Goal: Check status: Check status

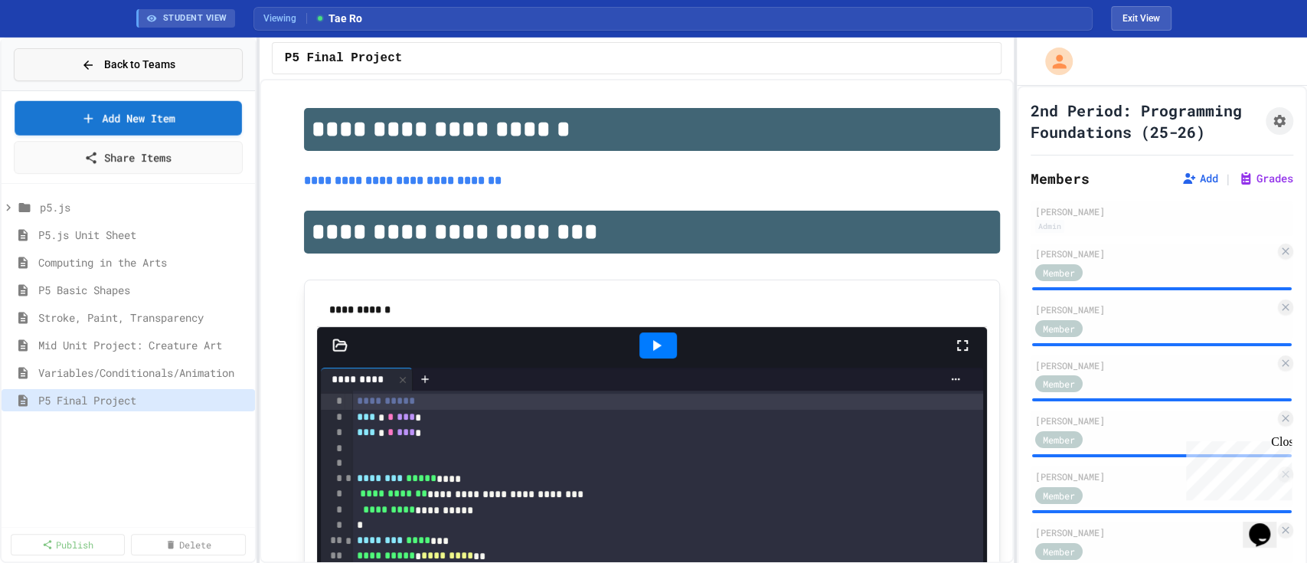
click at [123, 60] on span "Back to Teams" at bounding box center [139, 65] width 71 height 16
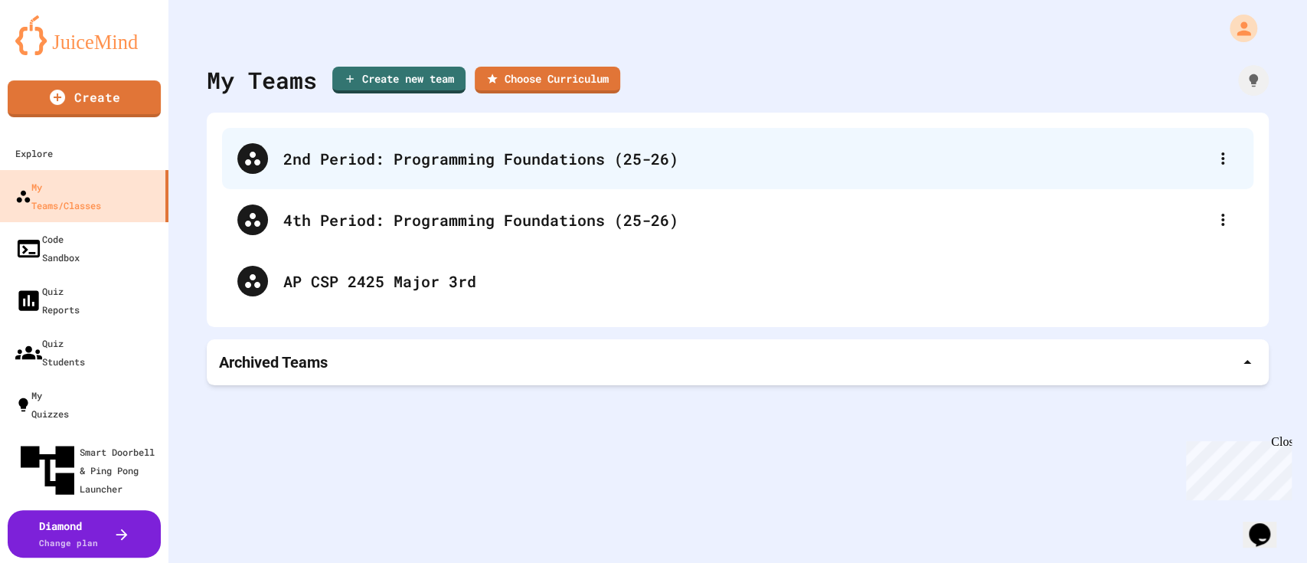
click at [447, 163] on div "2nd Period: Programming Foundations (25-26)" at bounding box center [745, 158] width 924 height 23
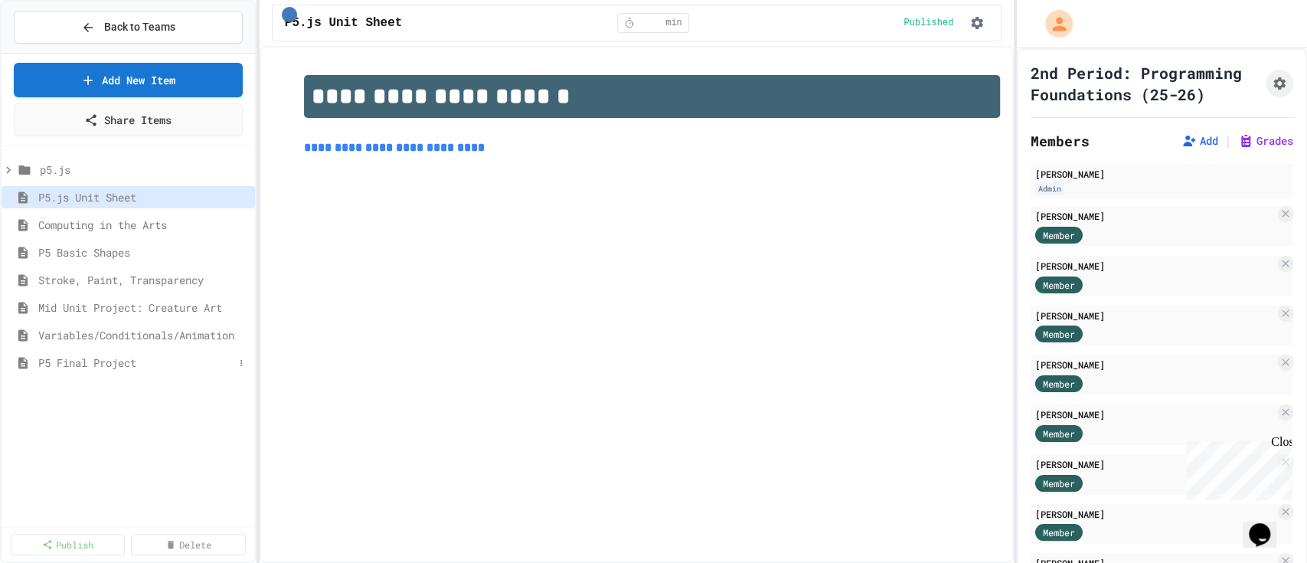
click at [105, 364] on span "P5 Final Project" at bounding box center [135, 363] width 195 height 16
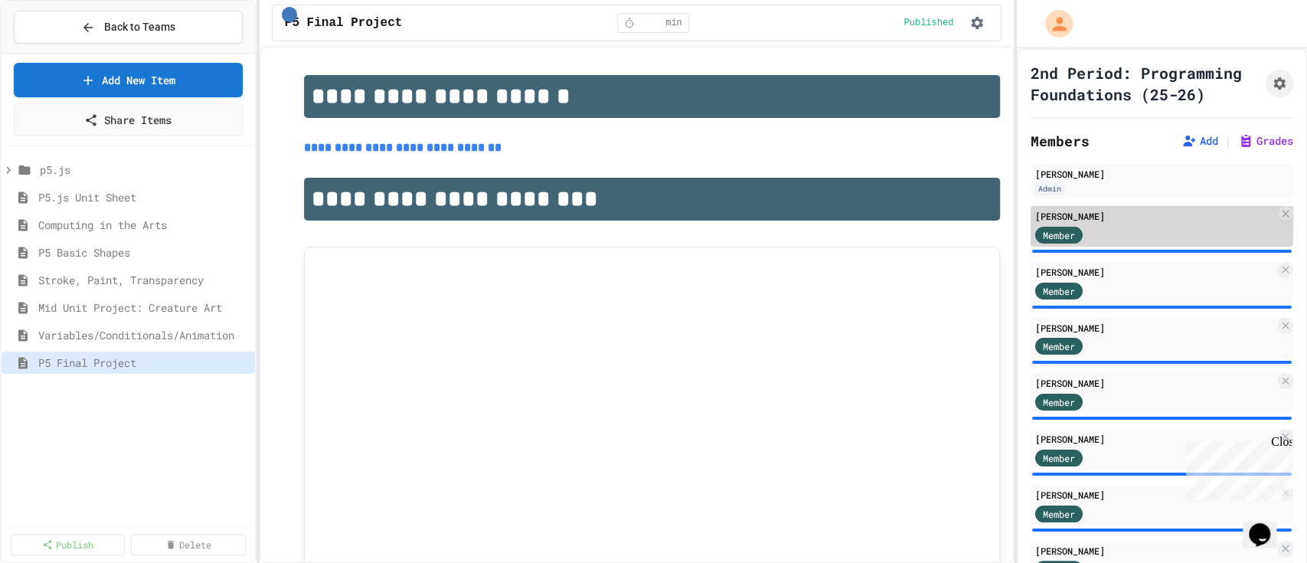
click at [1141, 223] on div "[PERSON_NAME]" at bounding box center [1155, 216] width 240 height 14
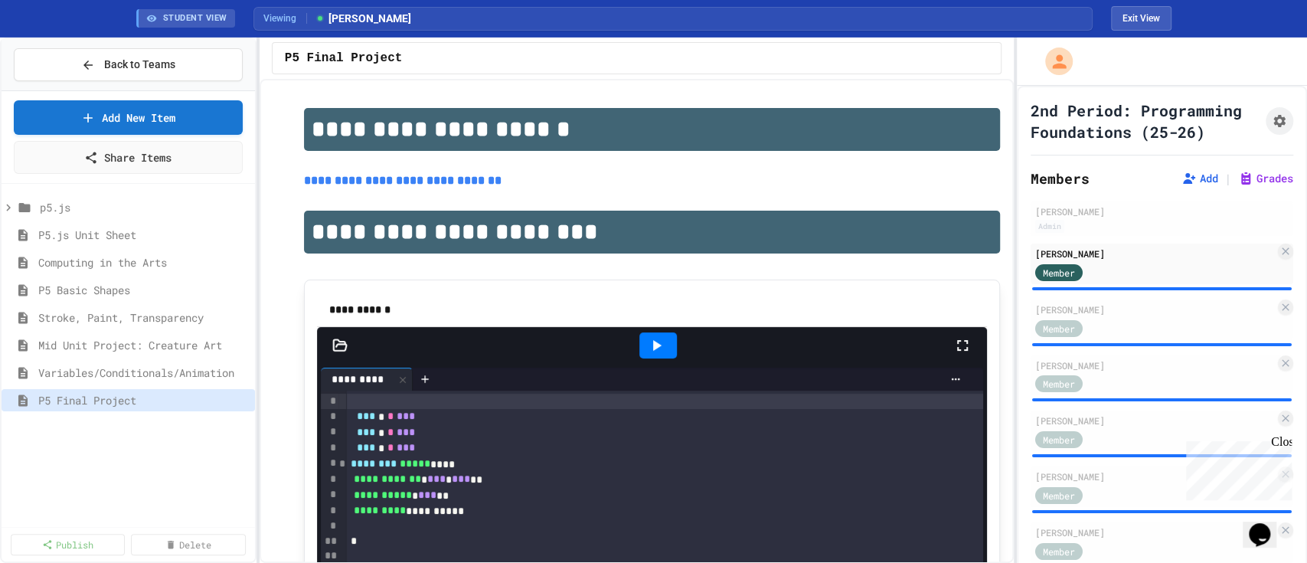
click at [957, 350] on icon at bounding box center [962, 345] width 11 height 11
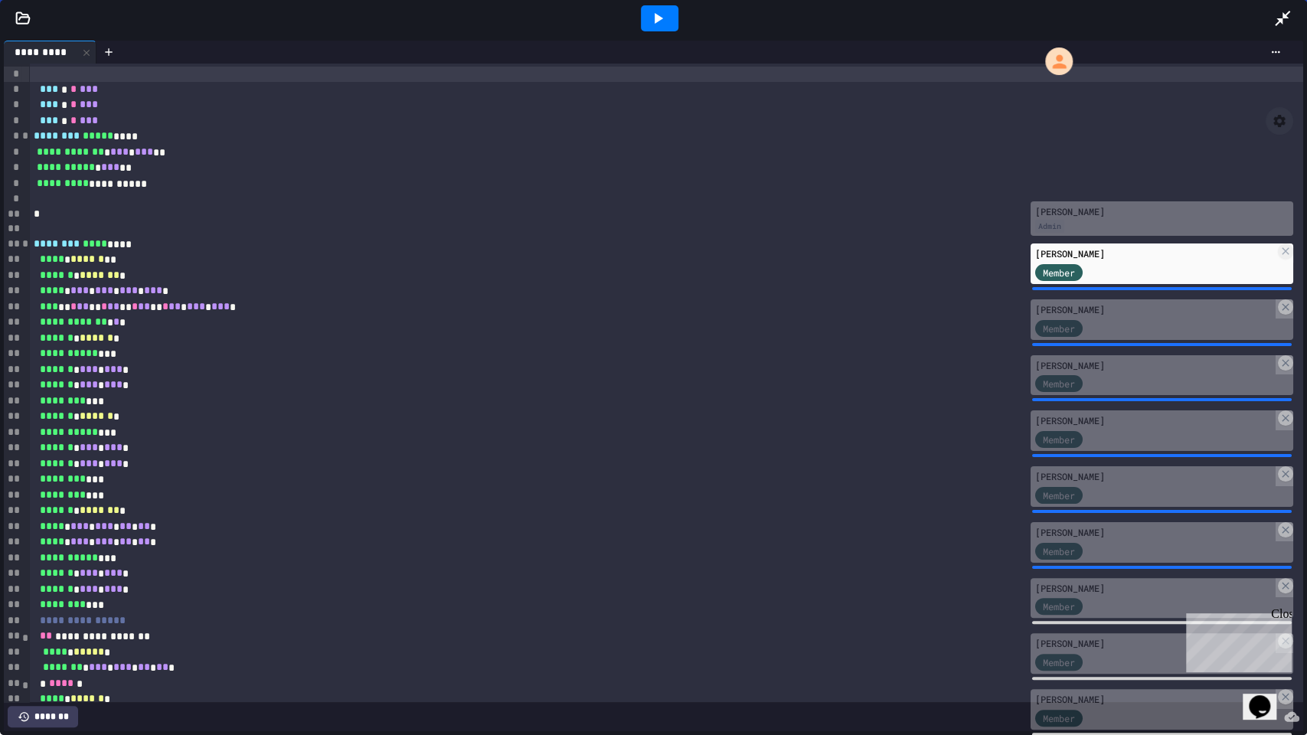
click at [653, 12] on icon at bounding box center [658, 18] width 18 height 18
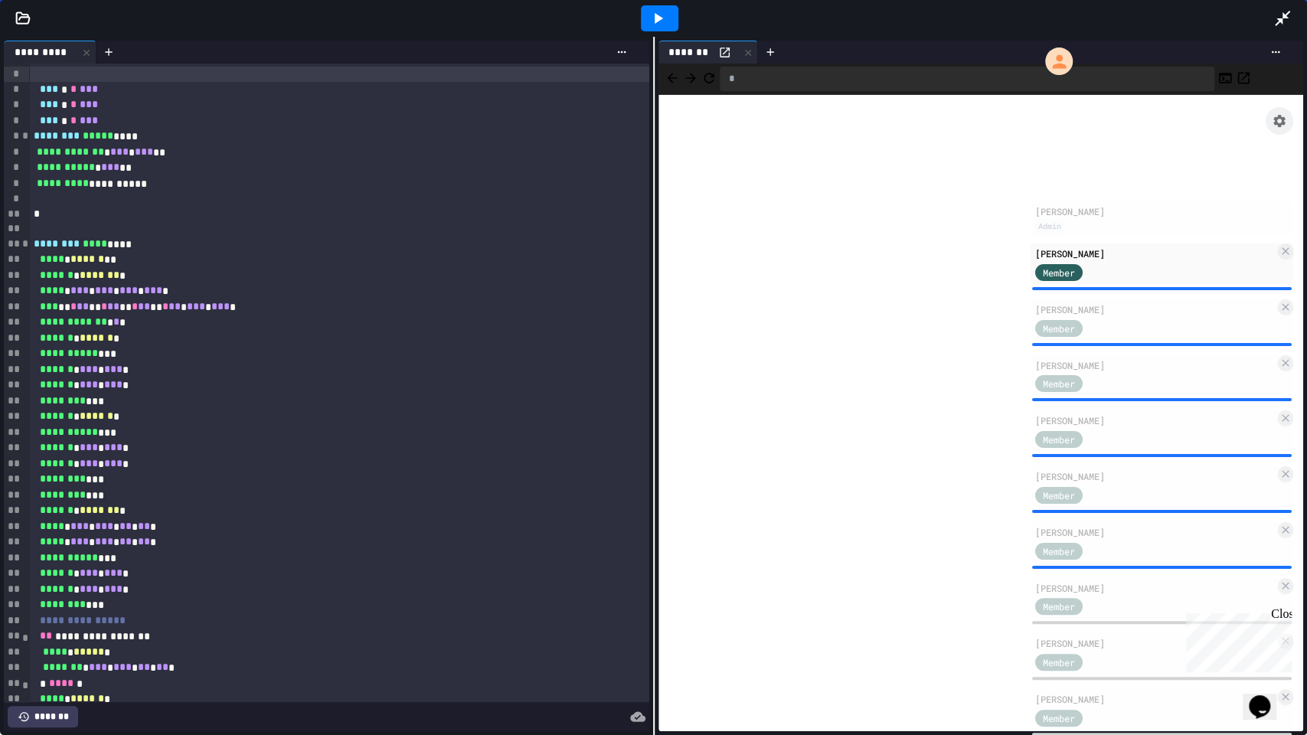
click at [1283, 16] on icon at bounding box center [1282, 18] width 15 height 15
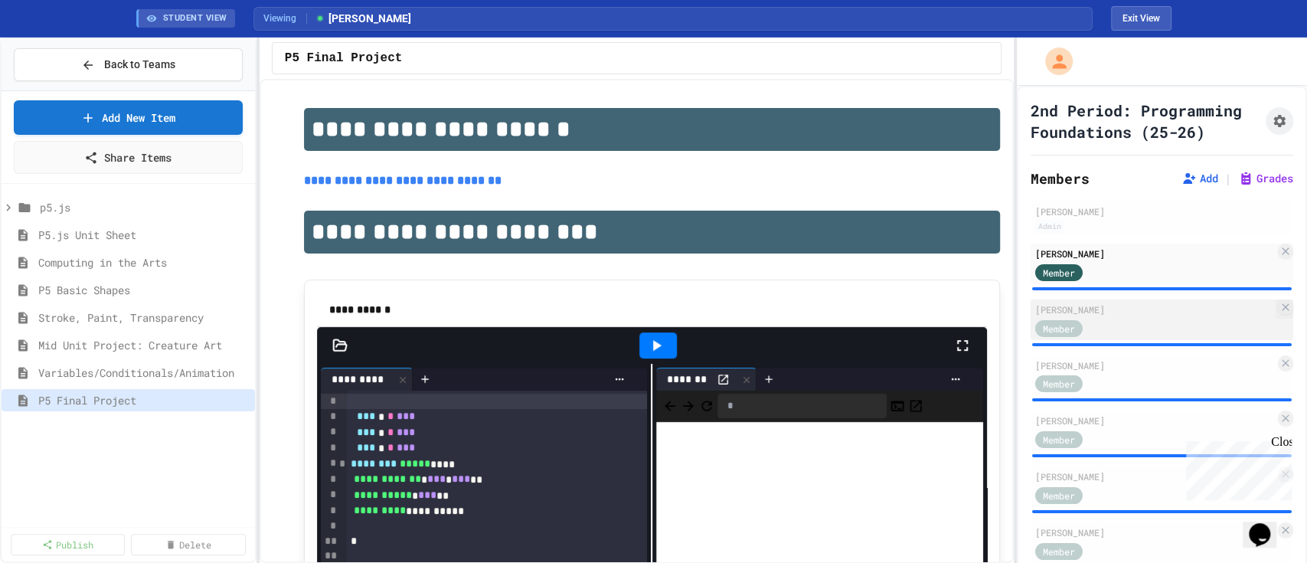
drag, startPoint x: 1125, startPoint y: 345, endPoint x: 1139, endPoint y: 346, distance: 13.9
click at [1125, 337] on div "Member" at bounding box center [1155, 327] width 240 height 19
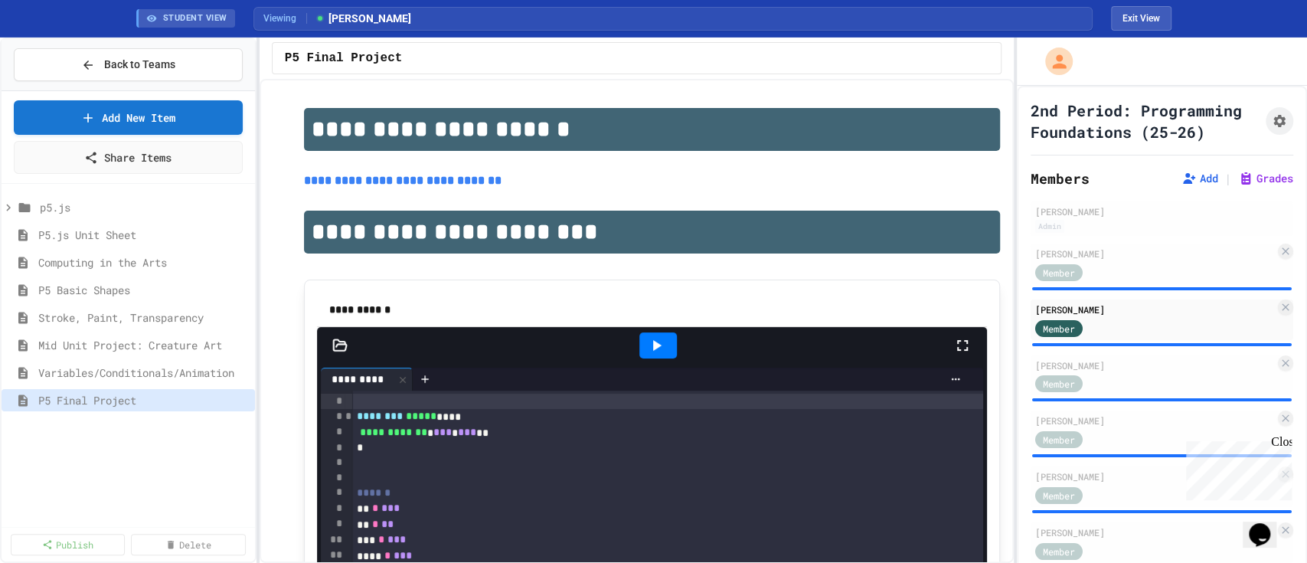
click at [953, 342] on icon at bounding box center [962, 345] width 18 height 18
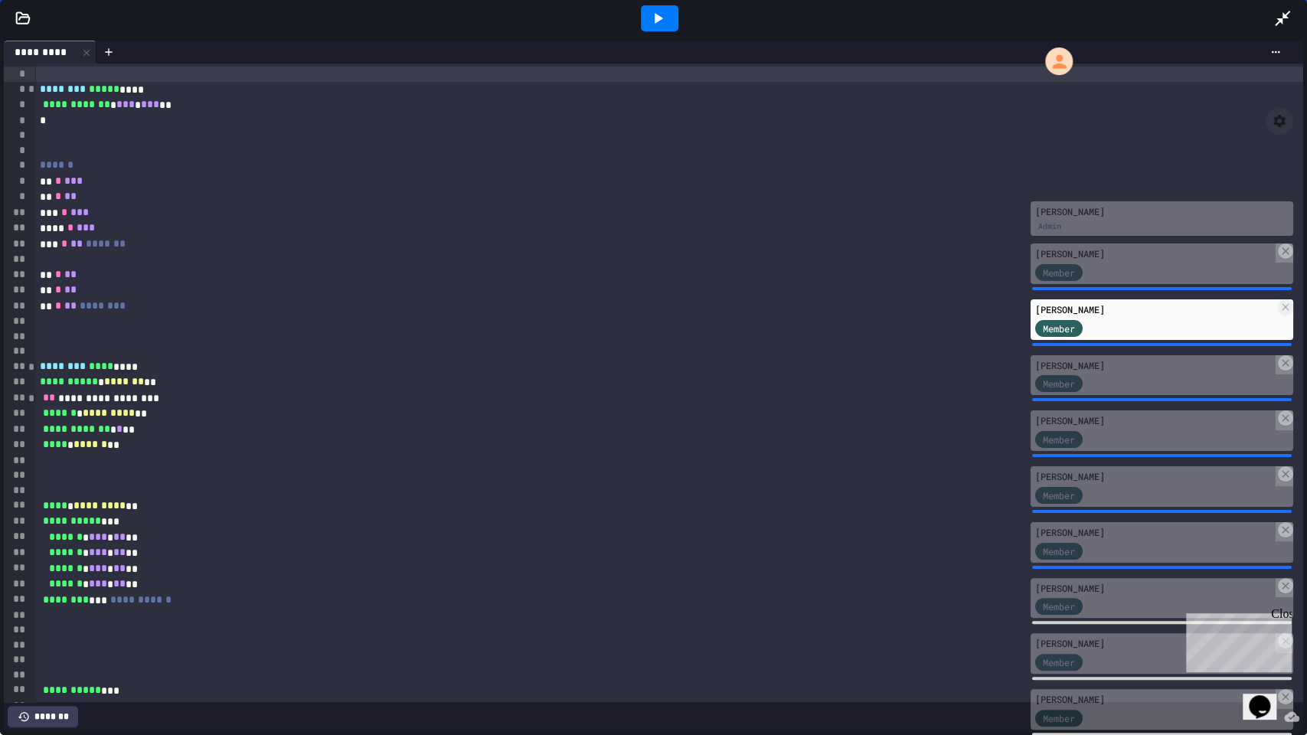
click at [659, 11] on icon at bounding box center [658, 18] width 18 height 18
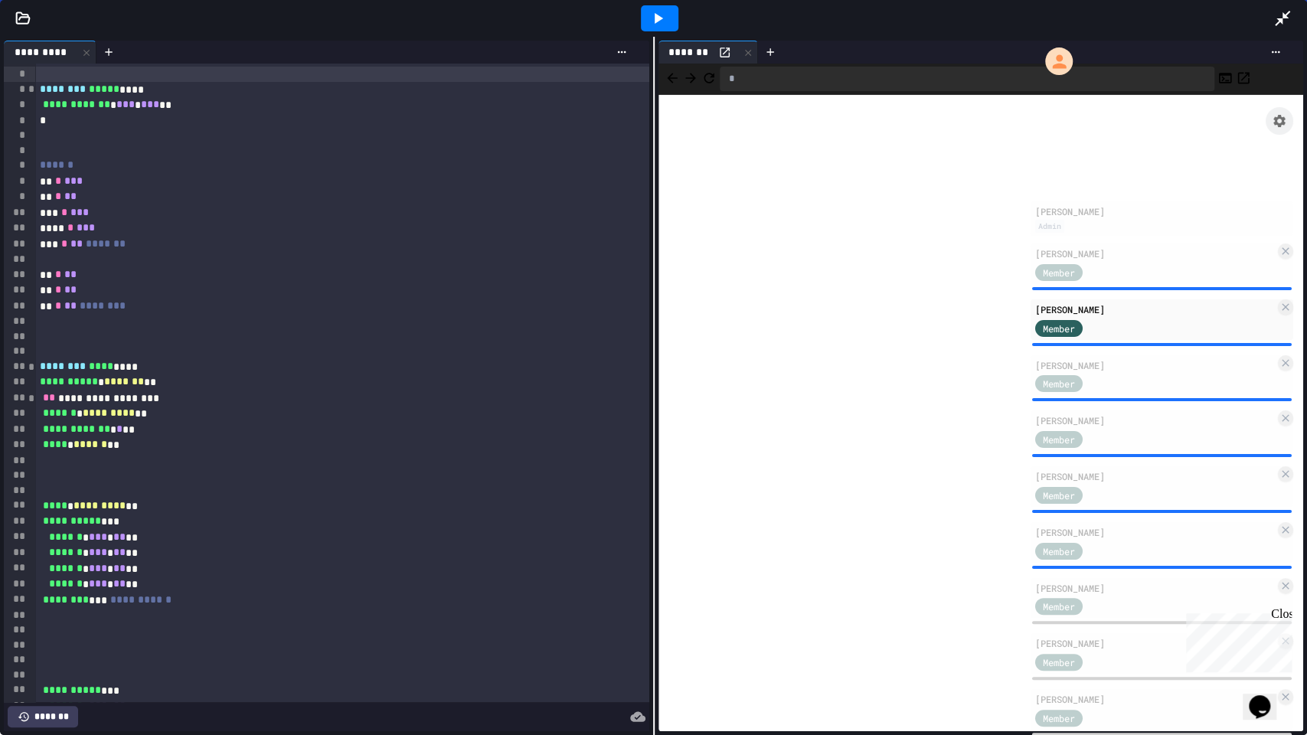
click at [1274, 14] on icon at bounding box center [1282, 18] width 18 height 18
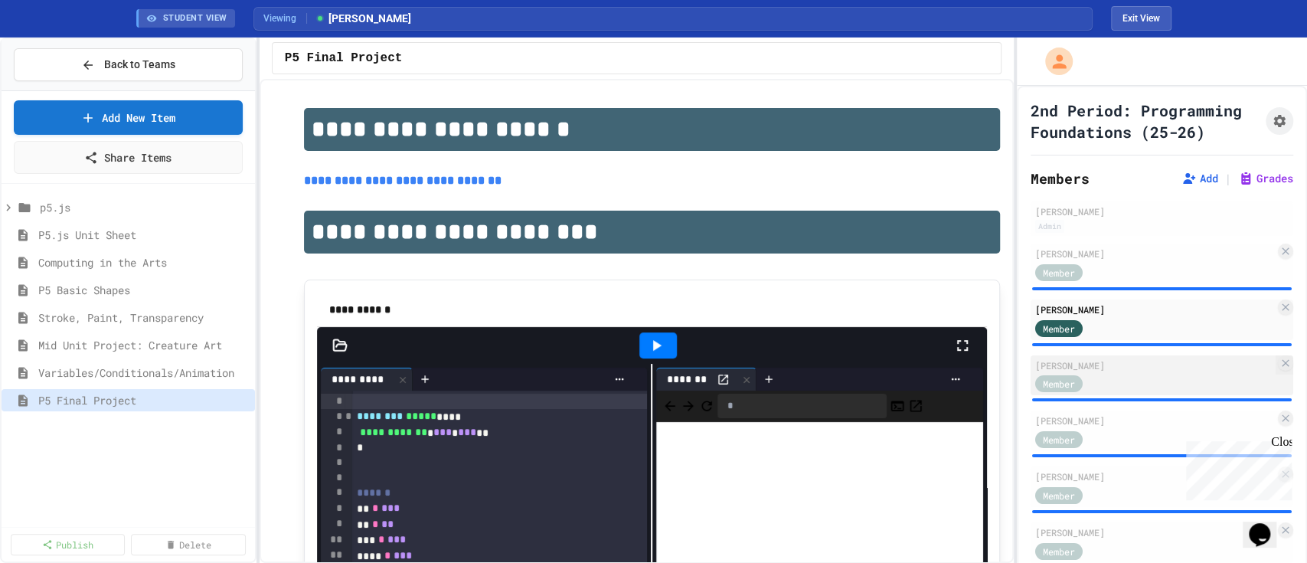
click at [1102, 372] on div "[PERSON_NAME]" at bounding box center [1155, 365] width 240 height 14
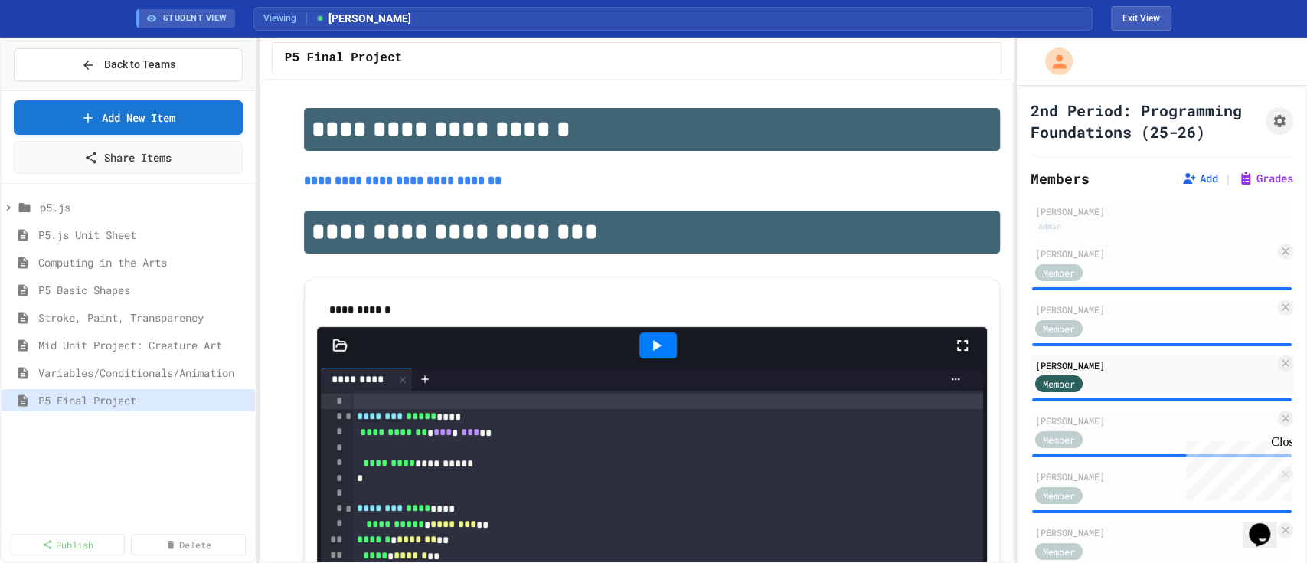
click at [953, 339] on icon at bounding box center [962, 345] width 18 height 18
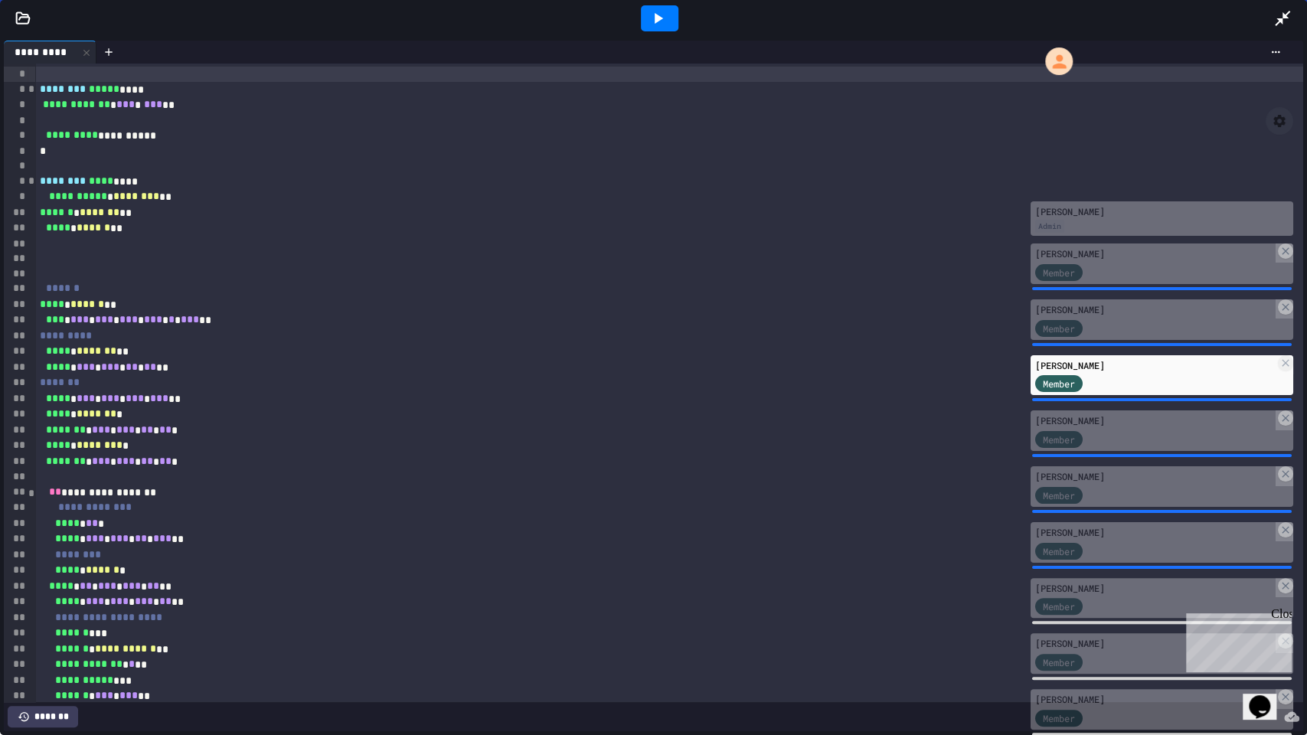
click at [668, 10] on div at bounding box center [660, 18] width 38 height 26
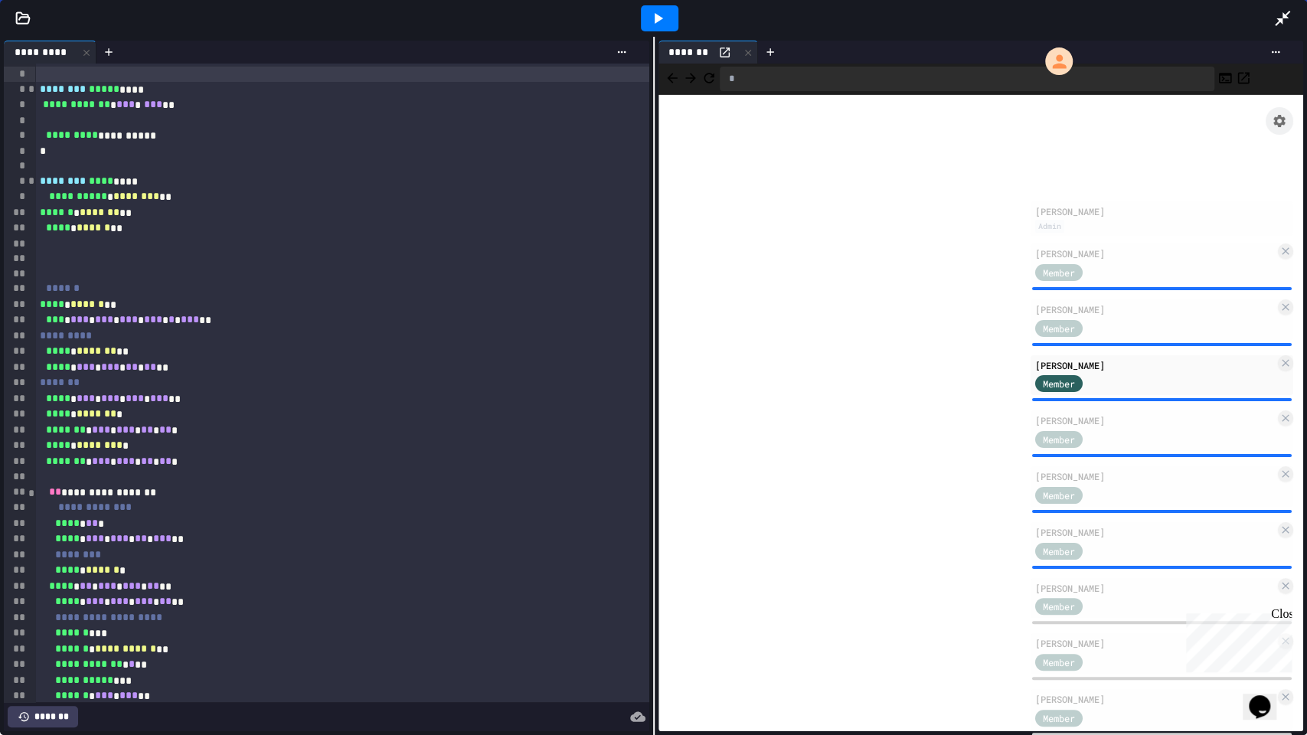
click at [1286, 18] on icon at bounding box center [1282, 18] width 18 height 18
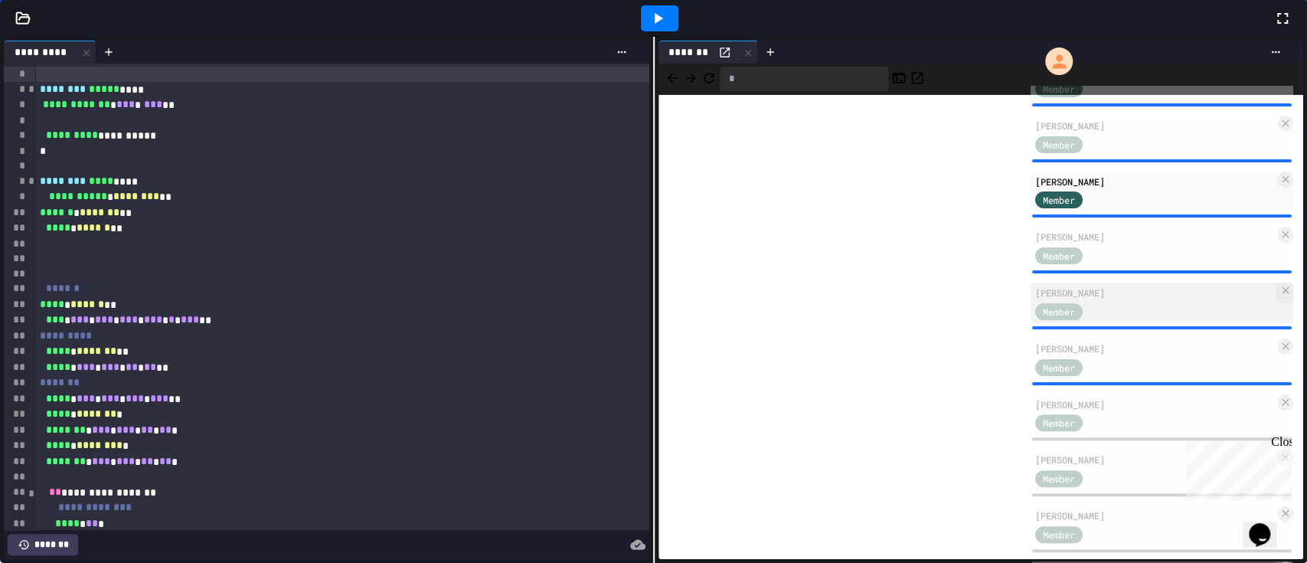
scroll to position [204, 0]
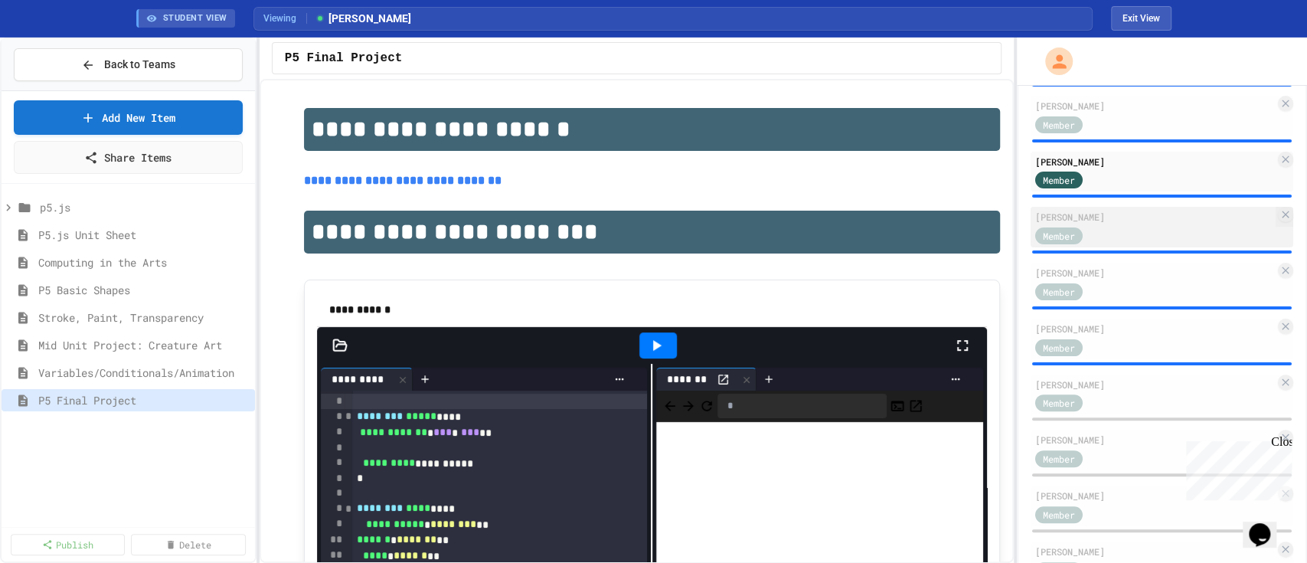
click at [1140, 244] on div "Member" at bounding box center [1155, 234] width 240 height 19
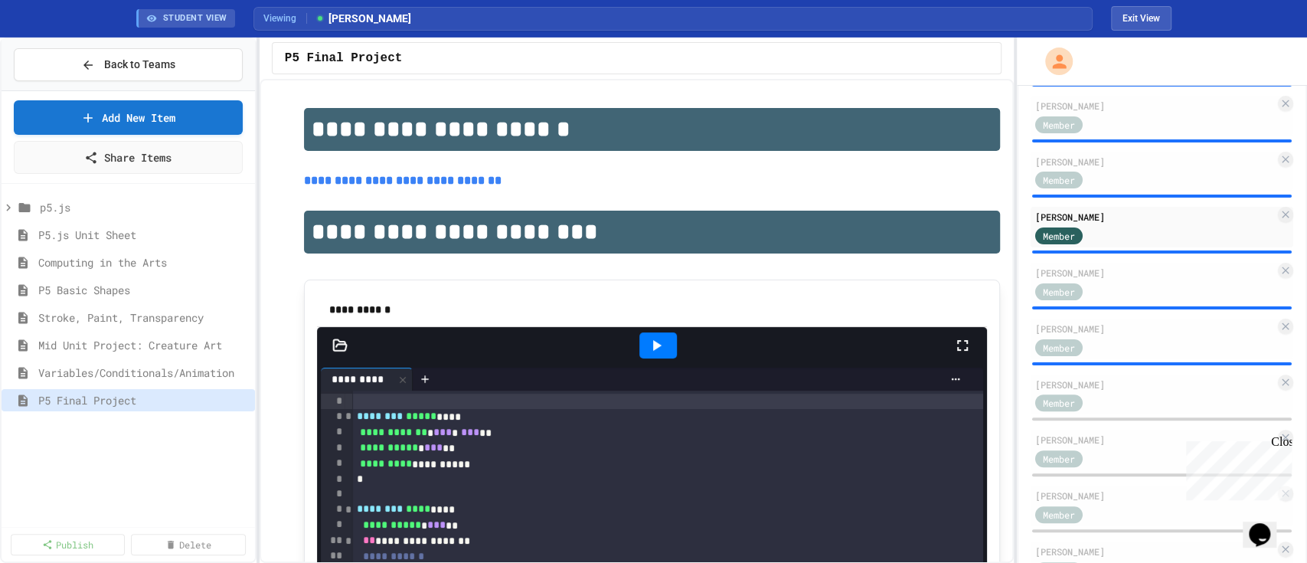
click at [953, 349] on icon at bounding box center [962, 345] width 18 height 18
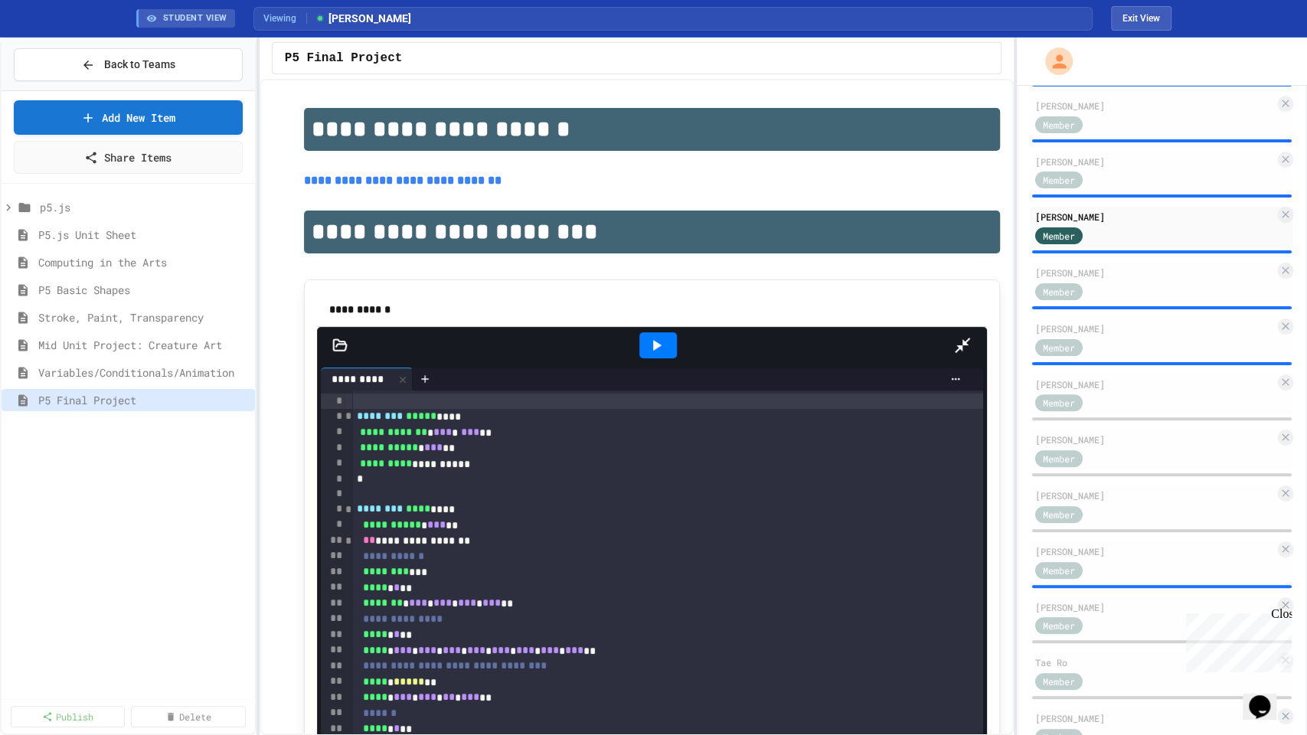
click at [665, 336] on icon at bounding box center [656, 345] width 18 height 18
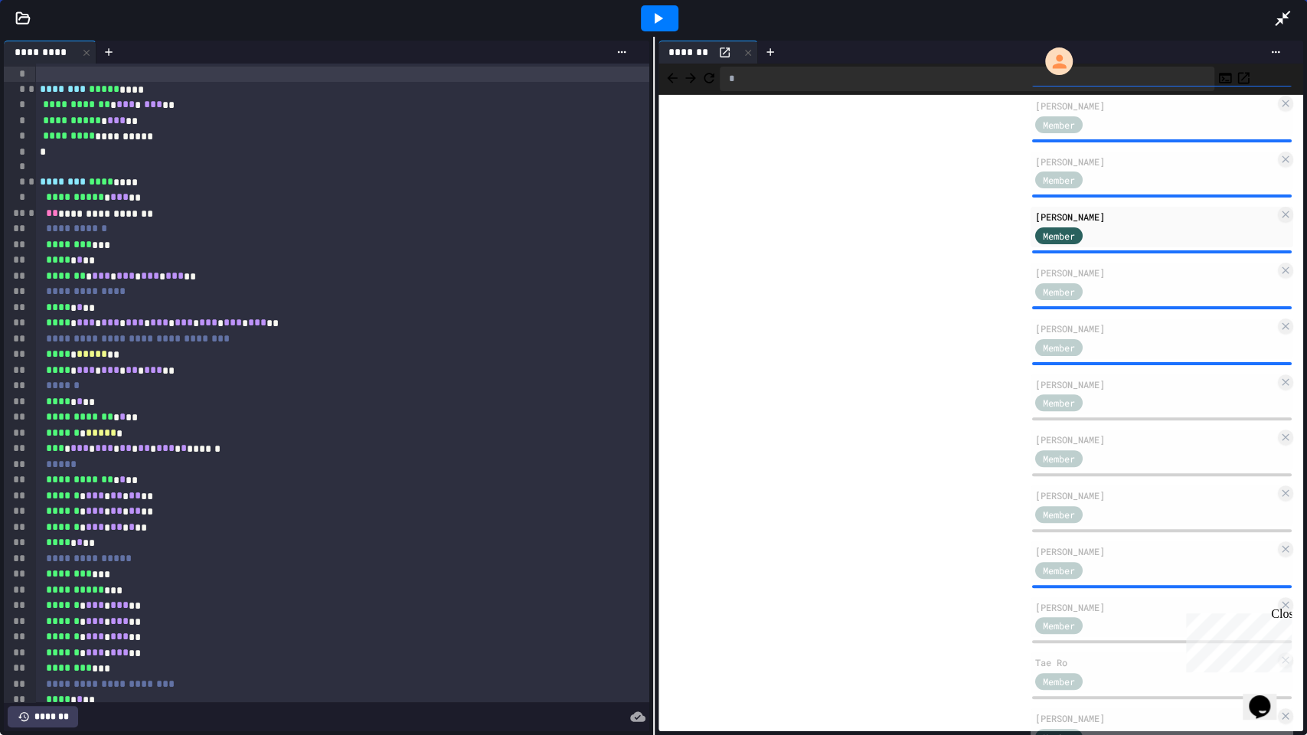
click at [1286, 13] on icon at bounding box center [1282, 18] width 18 height 18
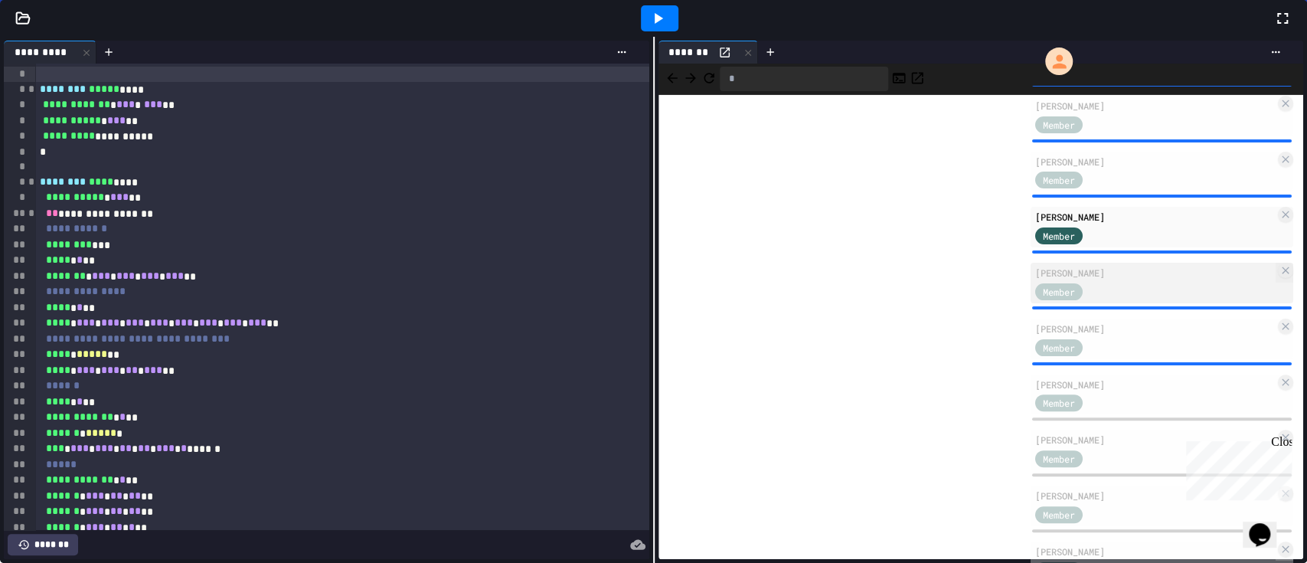
click at [1142, 300] on div "Member" at bounding box center [1155, 290] width 240 height 19
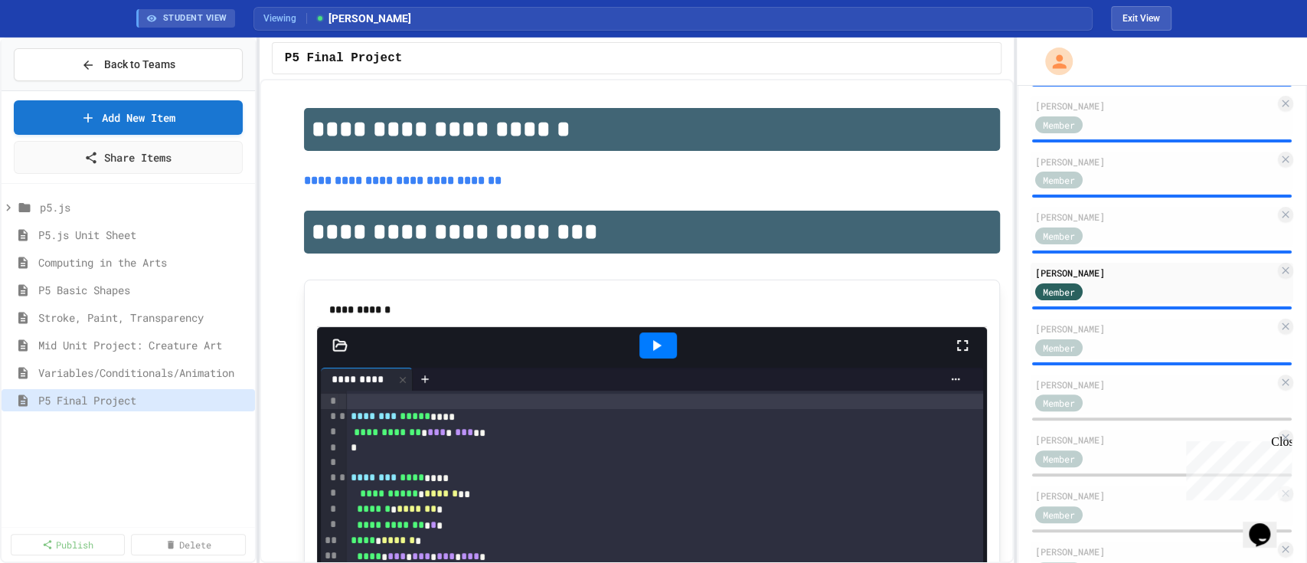
click at [953, 339] on icon at bounding box center [962, 345] width 18 height 18
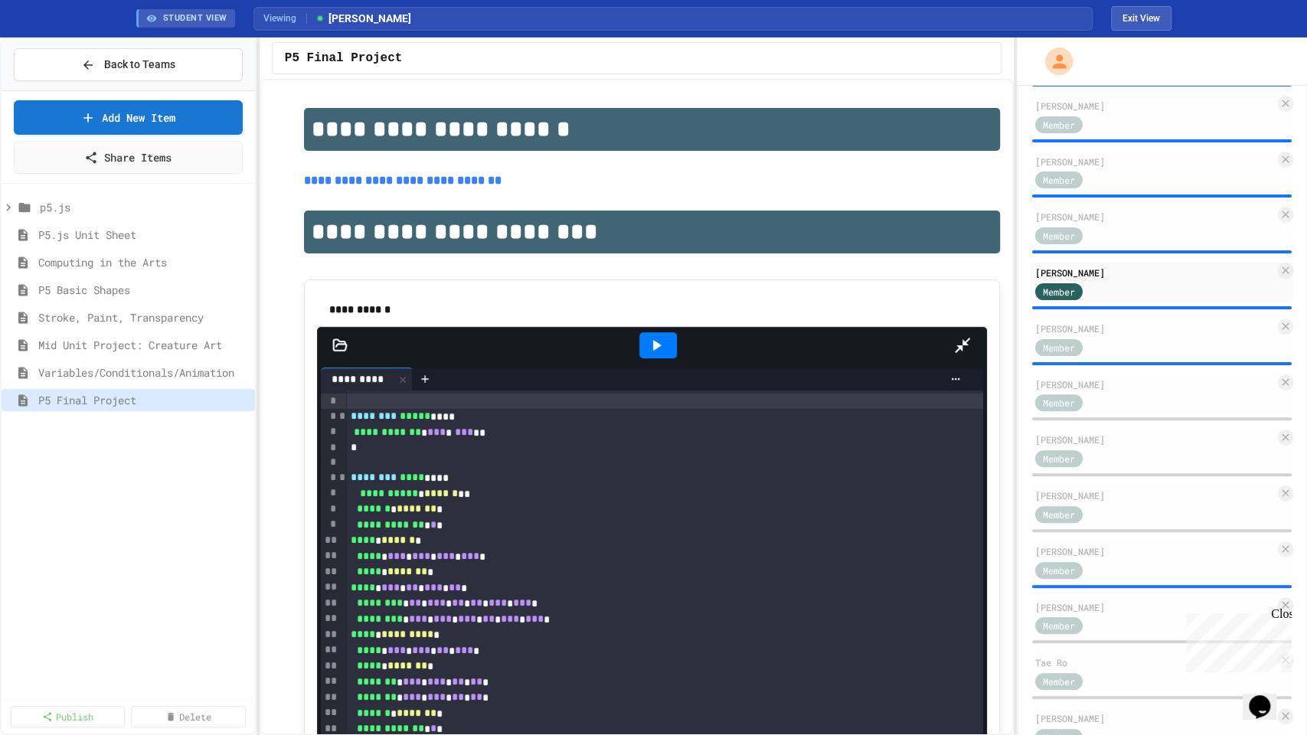
click at [653, 336] on icon at bounding box center [656, 345] width 18 height 18
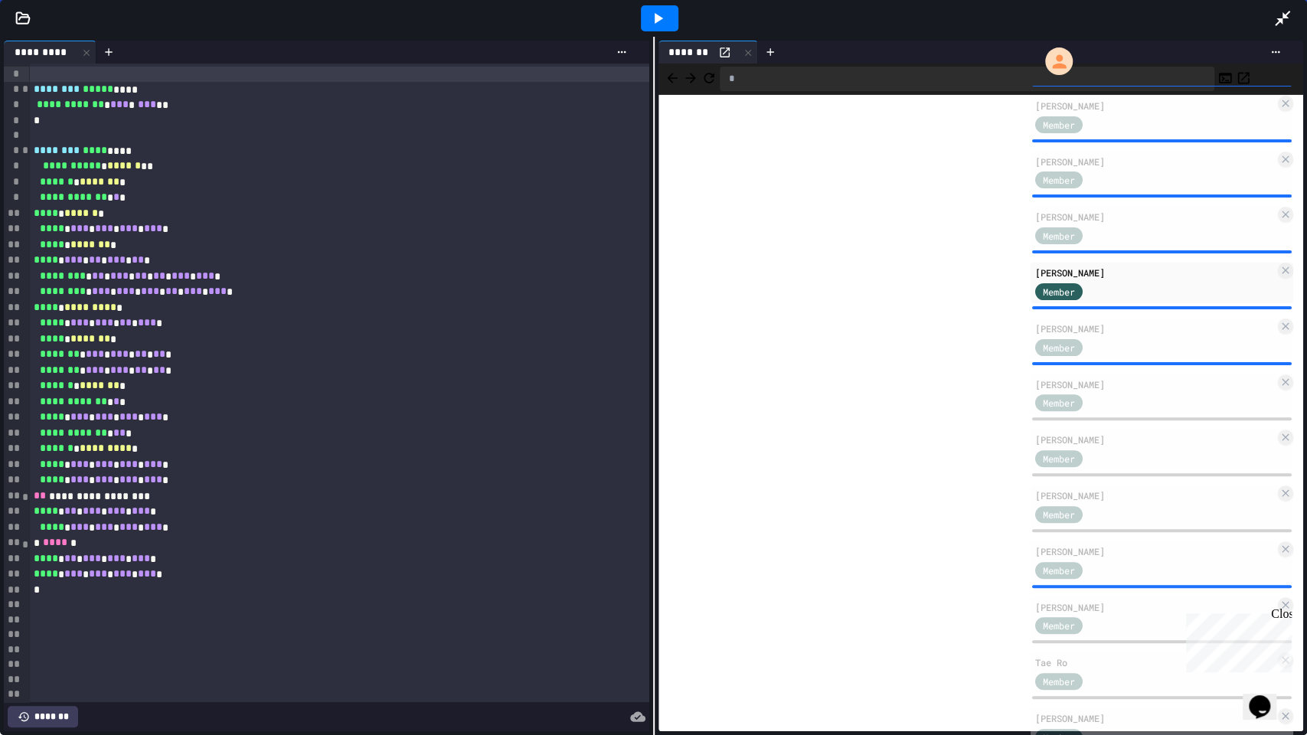
click at [1286, 16] on icon at bounding box center [1282, 18] width 15 height 15
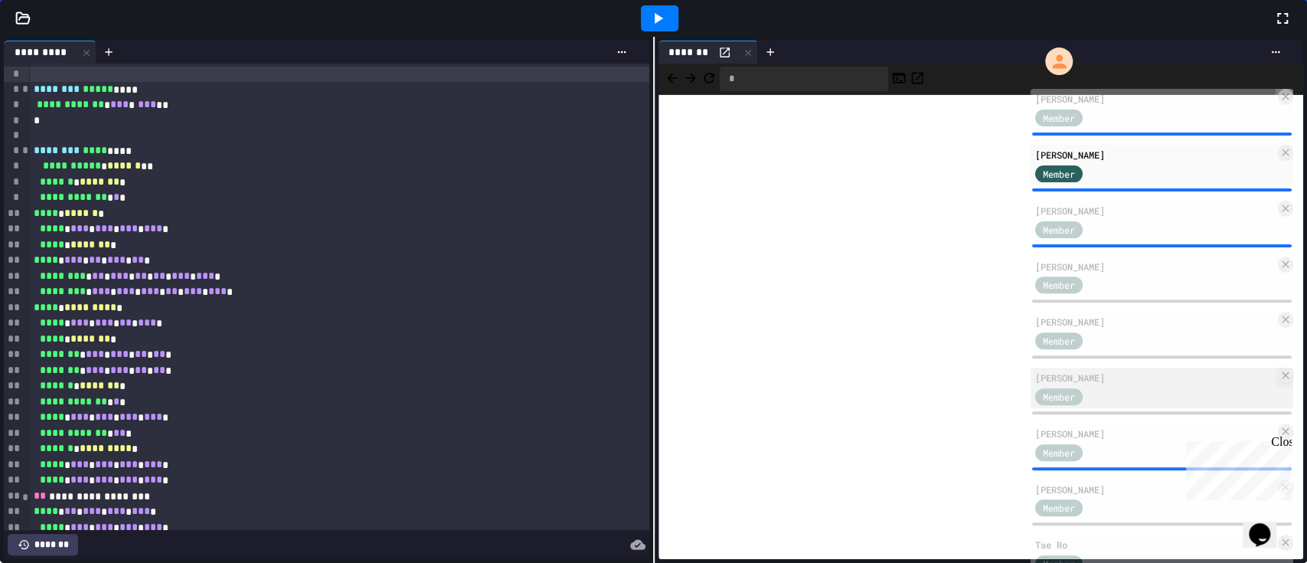
scroll to position [408, 0]
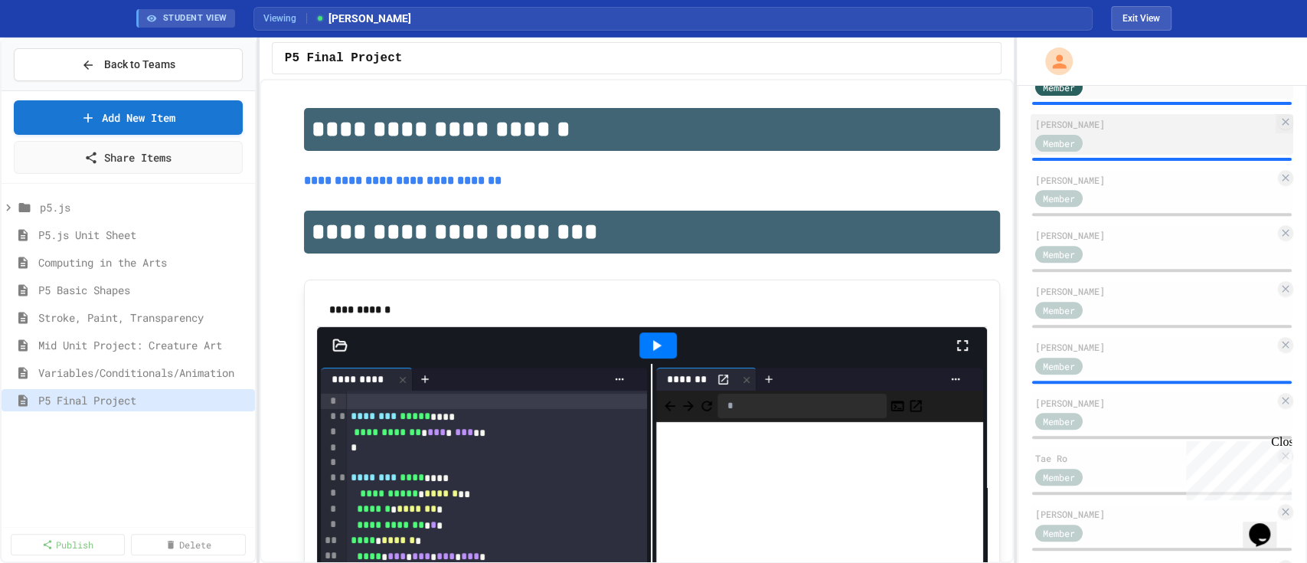
click at [1136, 131] on div "[PERSON_NAME]" at bounding box center [1155, 124] width 240 height 14
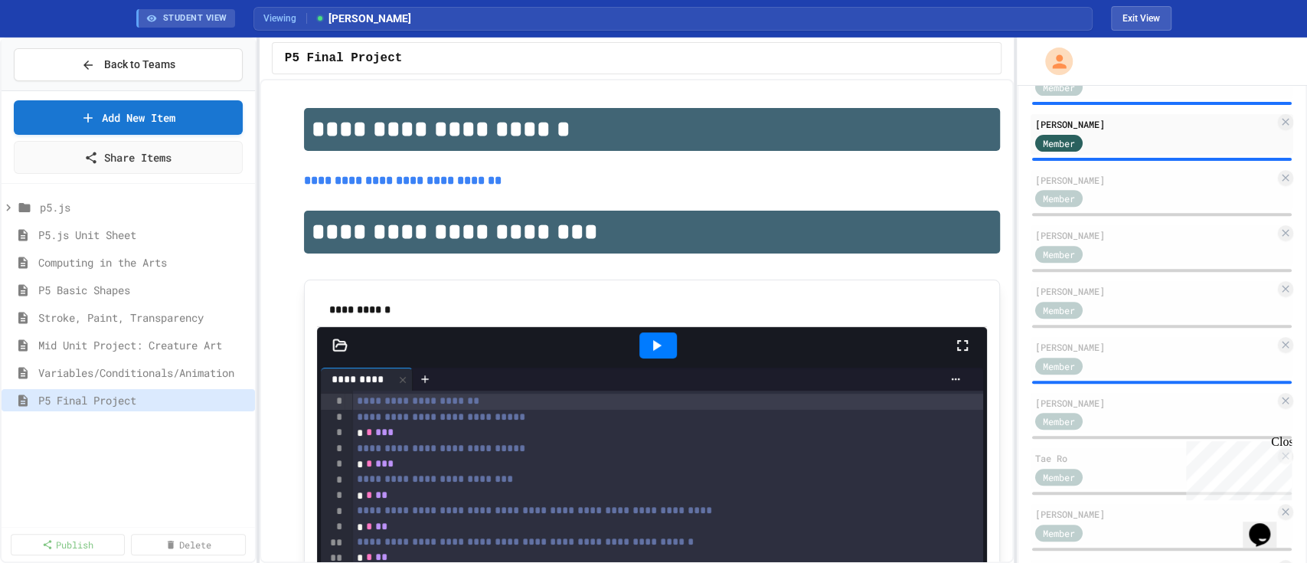
click at [663, 346] on div at bounding box center [658, 345] width 38 height 26
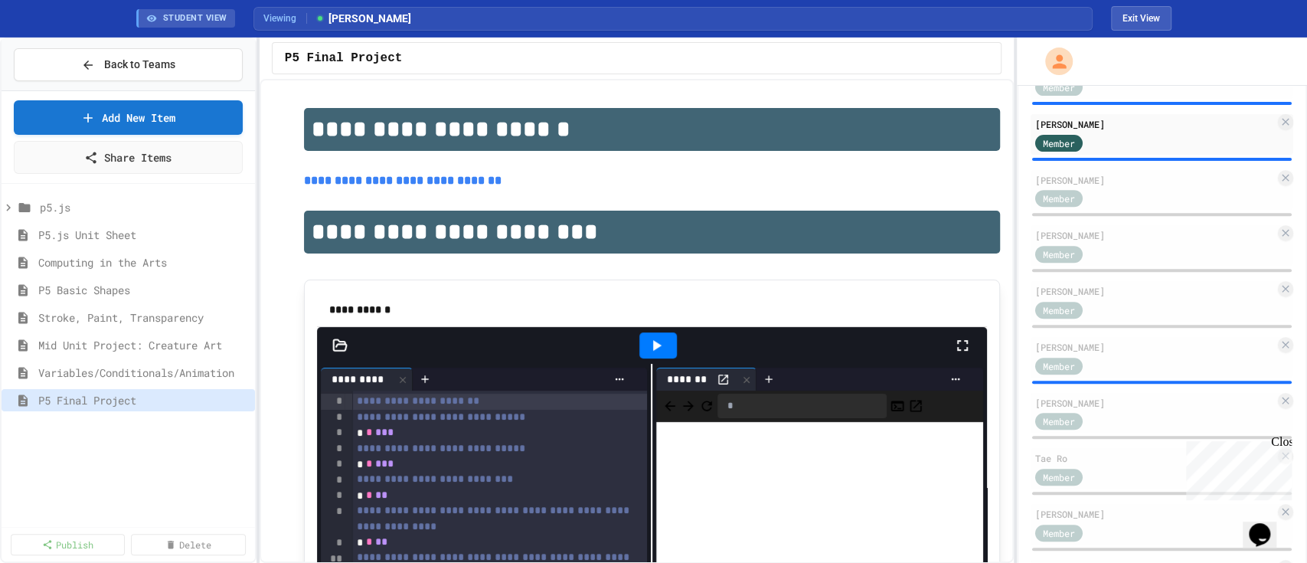
click at [955, 344] on icon at bounding box center [962, 345] width 18 height 18
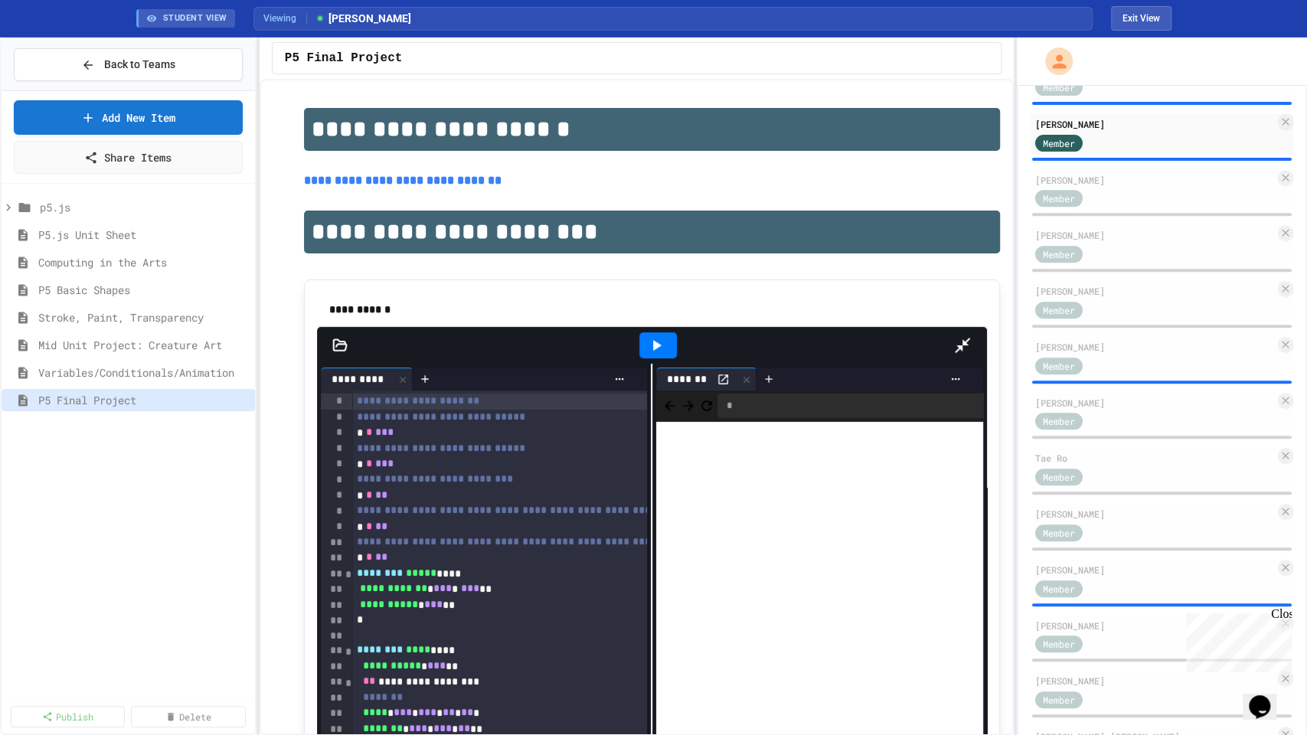
click at [972, 336] on icon at bounding box center [962, 345] width 18 height 18
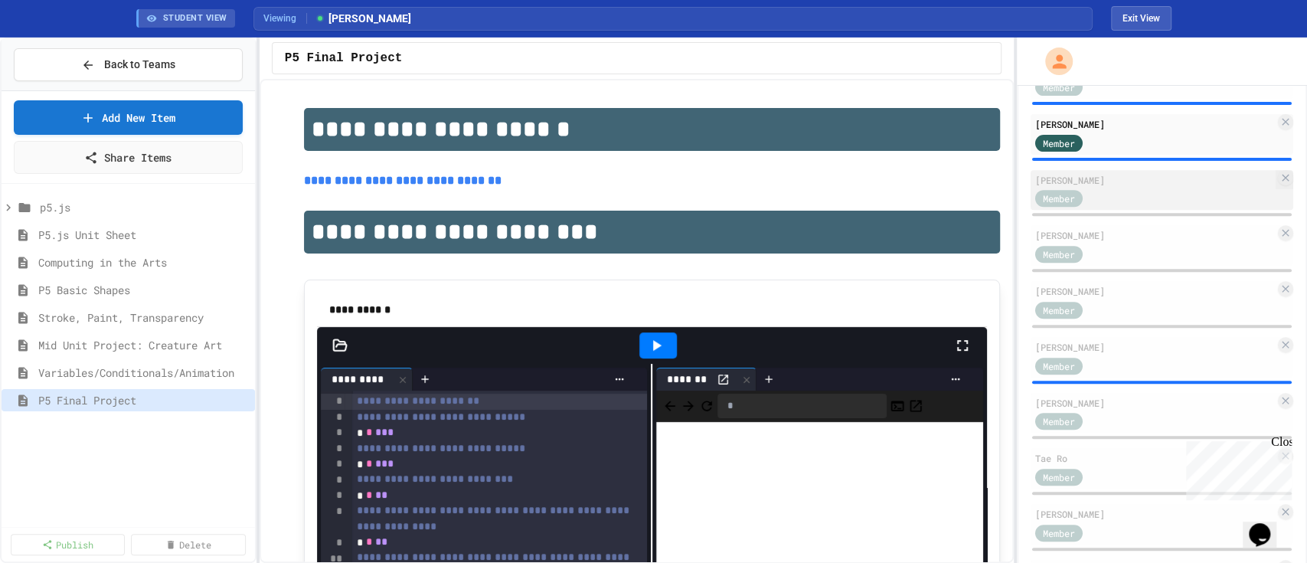
click at [1152, 187] on div "[PERSON_NAME]" at bounding box center [1155, 180] width 240 height 14
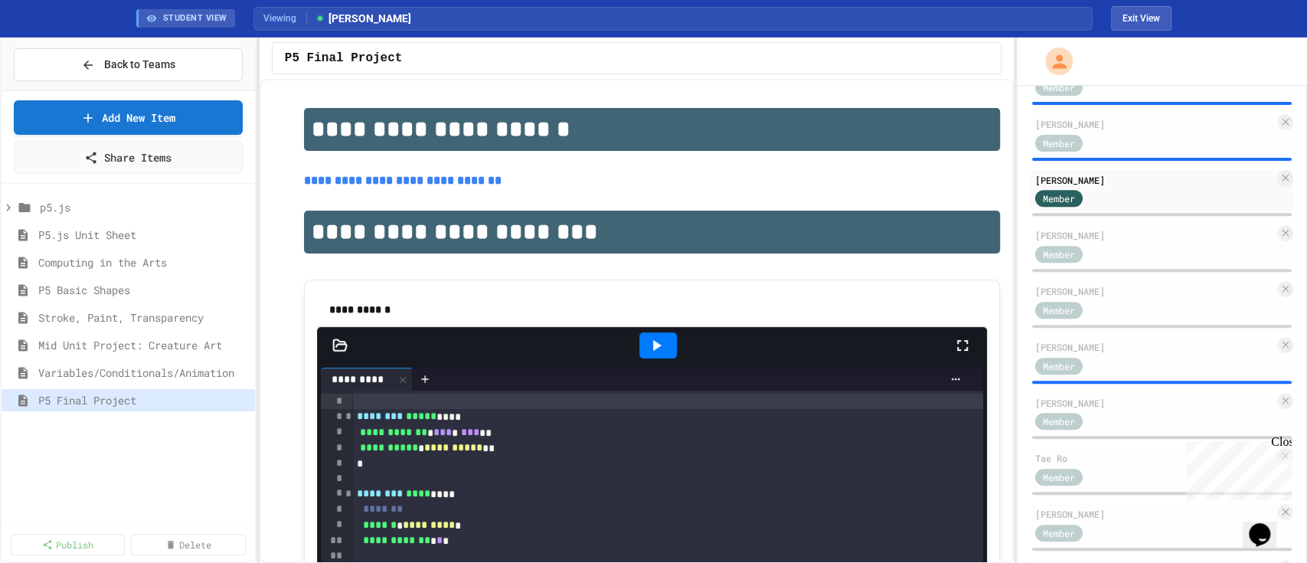
click at [953, 348] on icon at bounding box center [962, 345] width 18 height 18
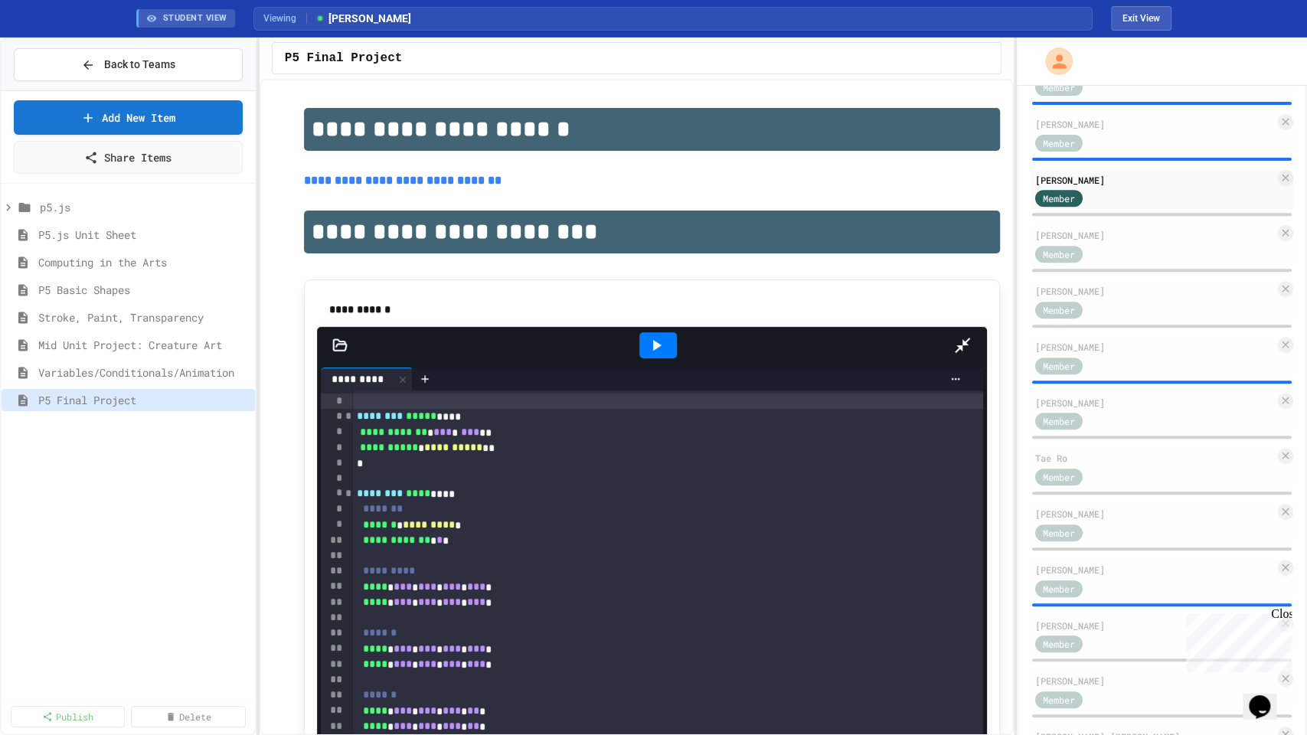
click at [662, 336] on icon at bounding box center [656, 345] width 18 height 18
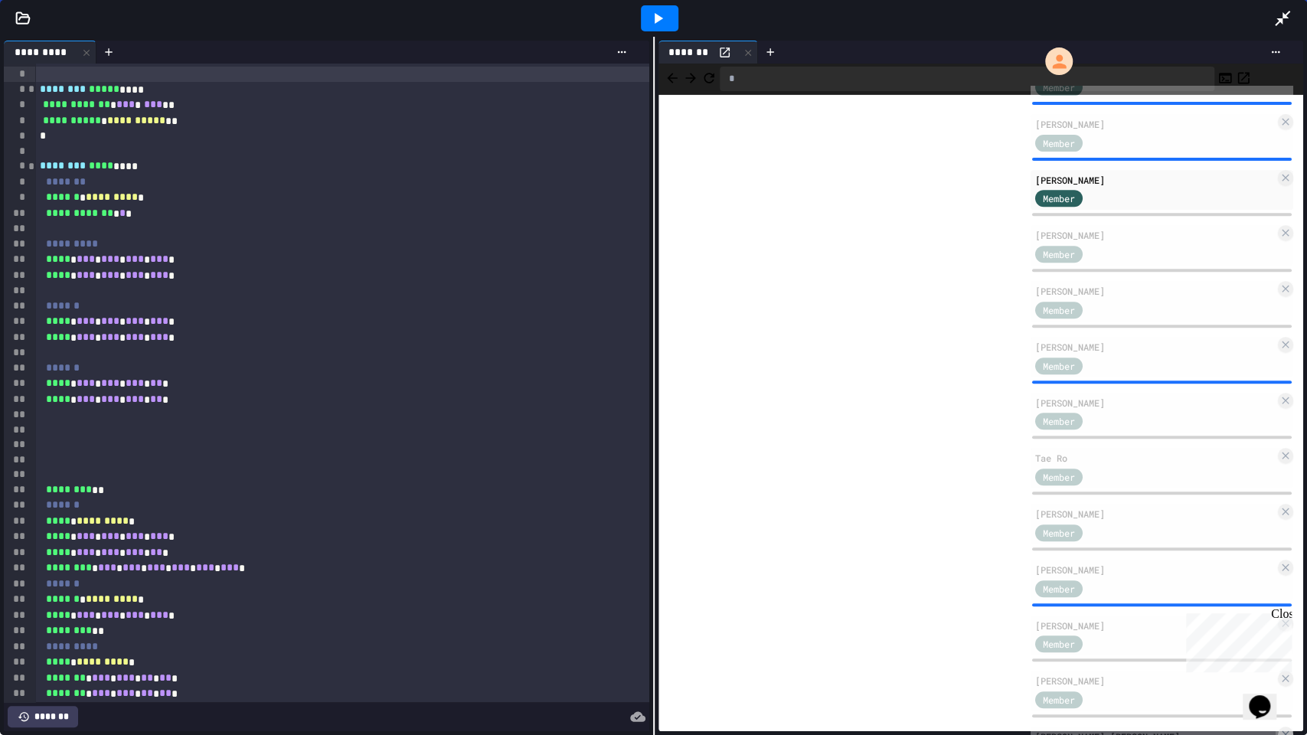
click at [1284, 18] on icon at bounding box center [1282, 18] width 15 height 15
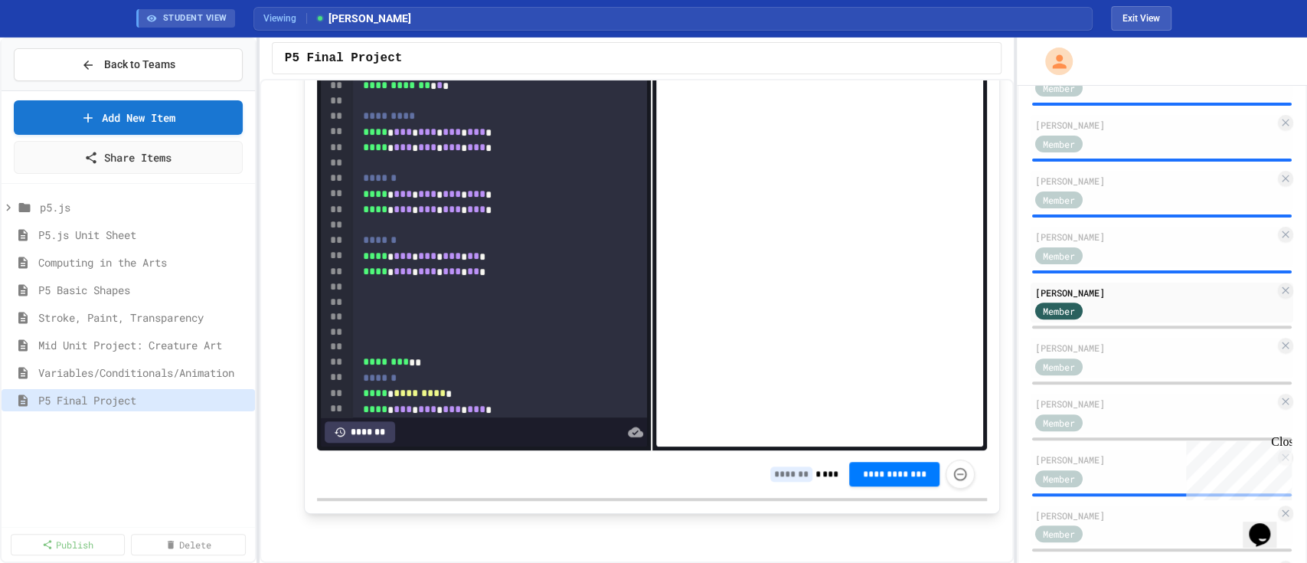
scroll to position [408, 0]
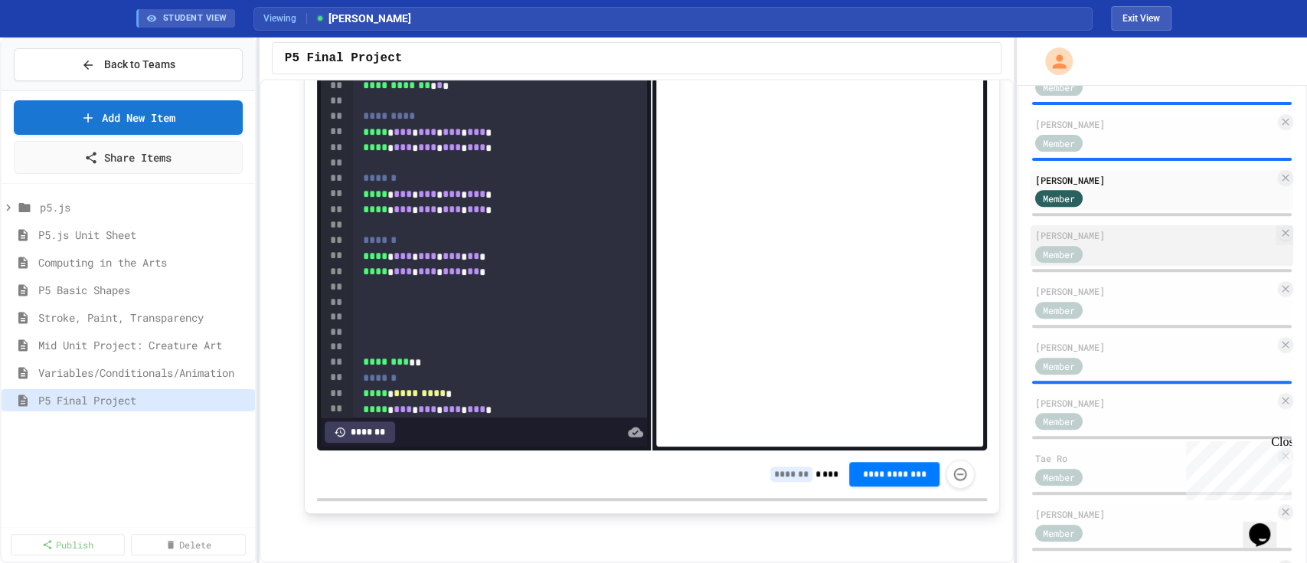
click at [1124, 263] on div "Member" at bounding box center [1155, 253] width 240 height 19
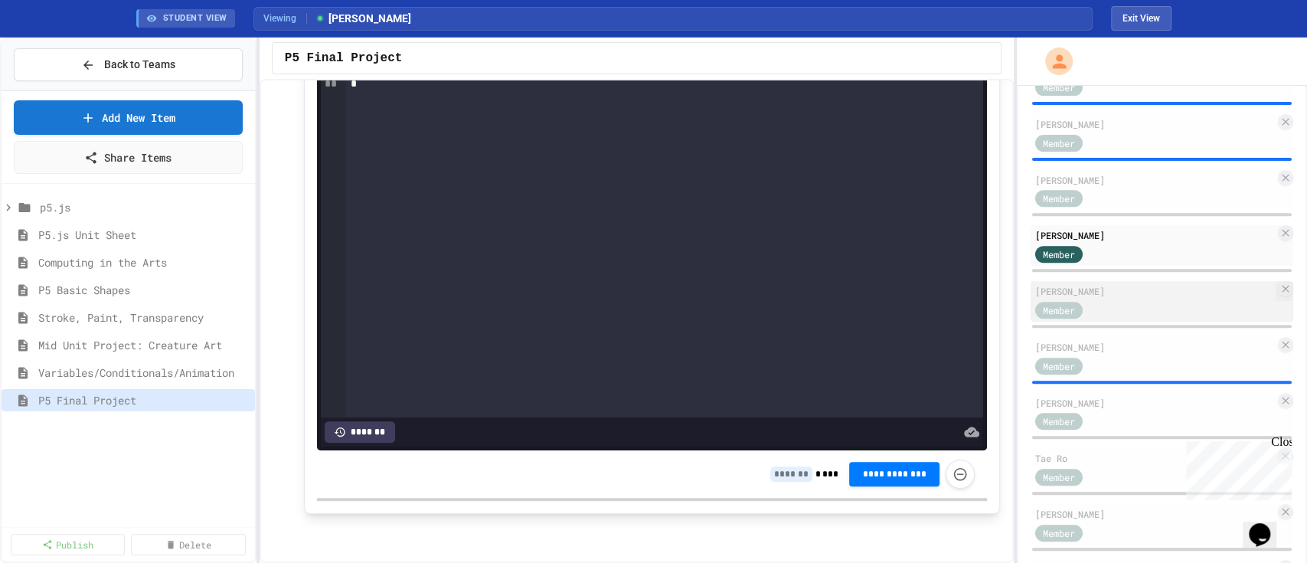
click at [1131, 318] on div "[PERSON_NAME] Member" at bounding box center [1162, 301] width 263 height 41
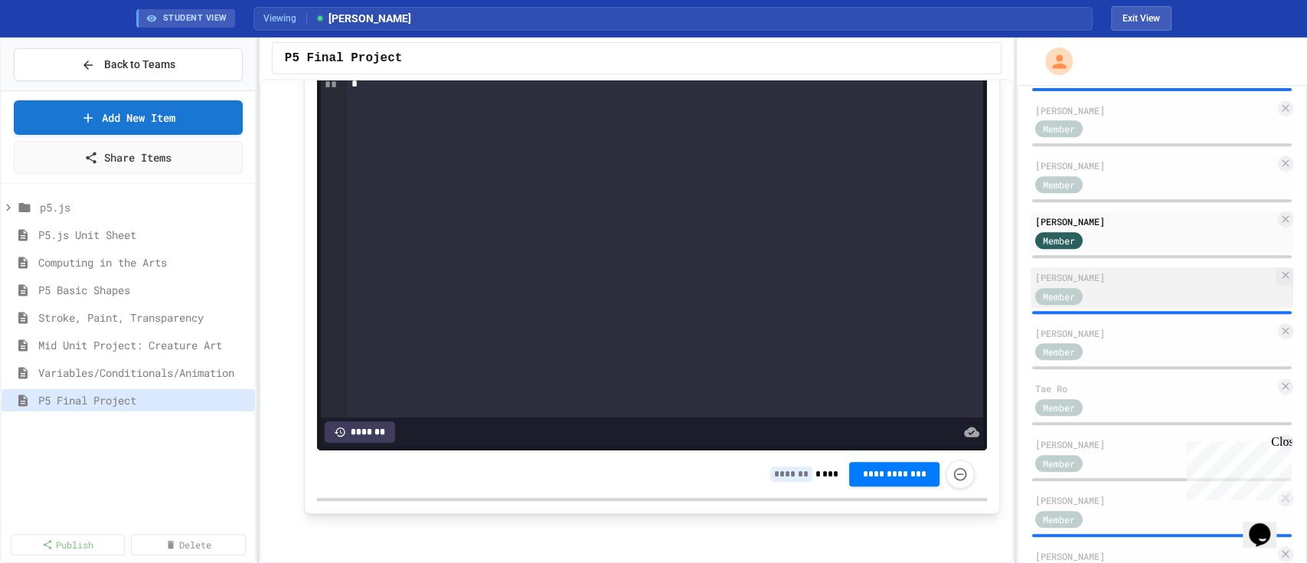
scroll to position [510, 0]
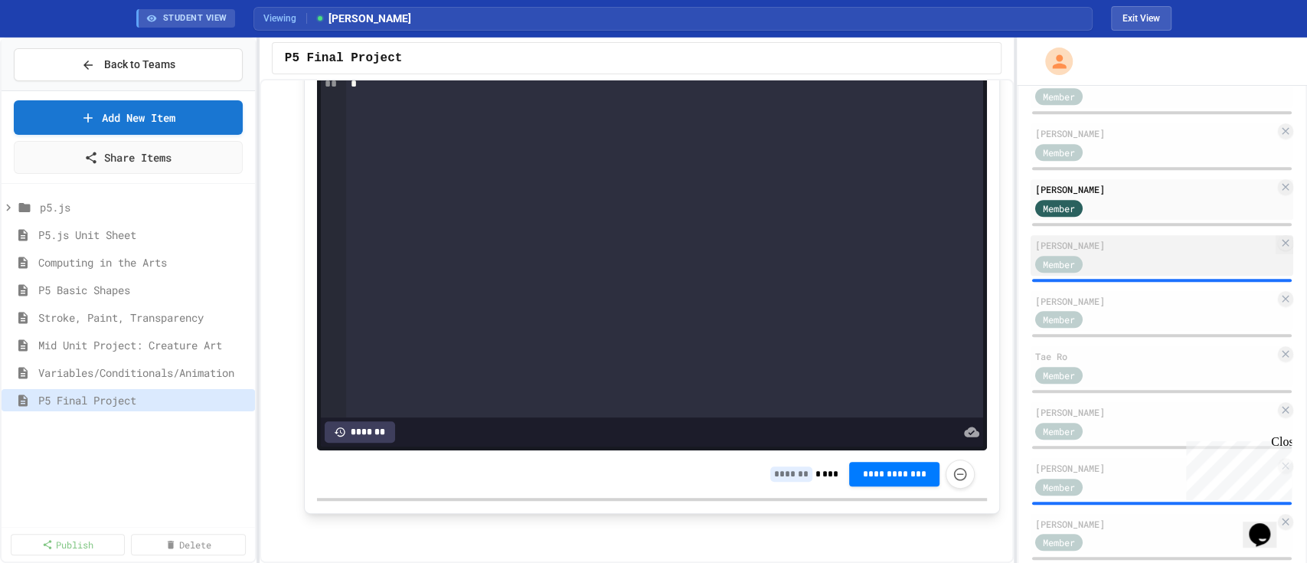
click at [1106, 272] on div "Member" at bounding box center [1073, 262] width 77 height 19
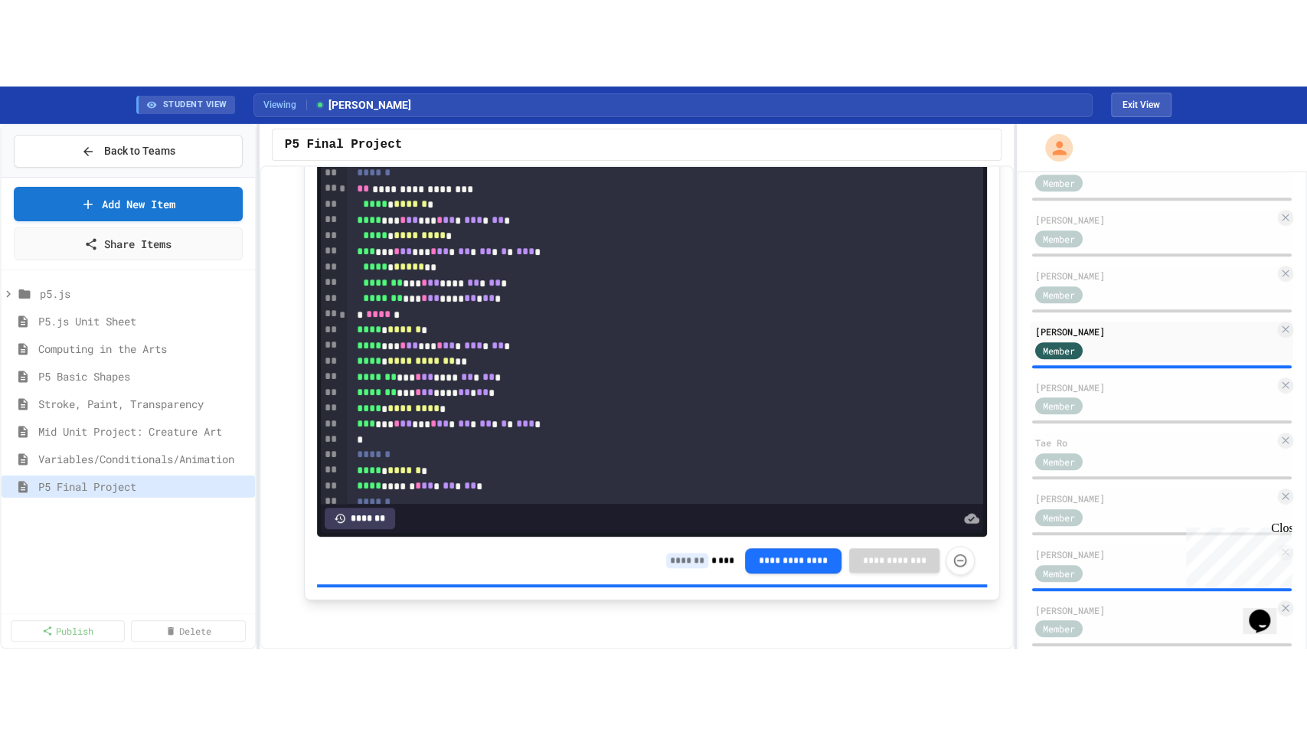
scroll to position [251, 0]
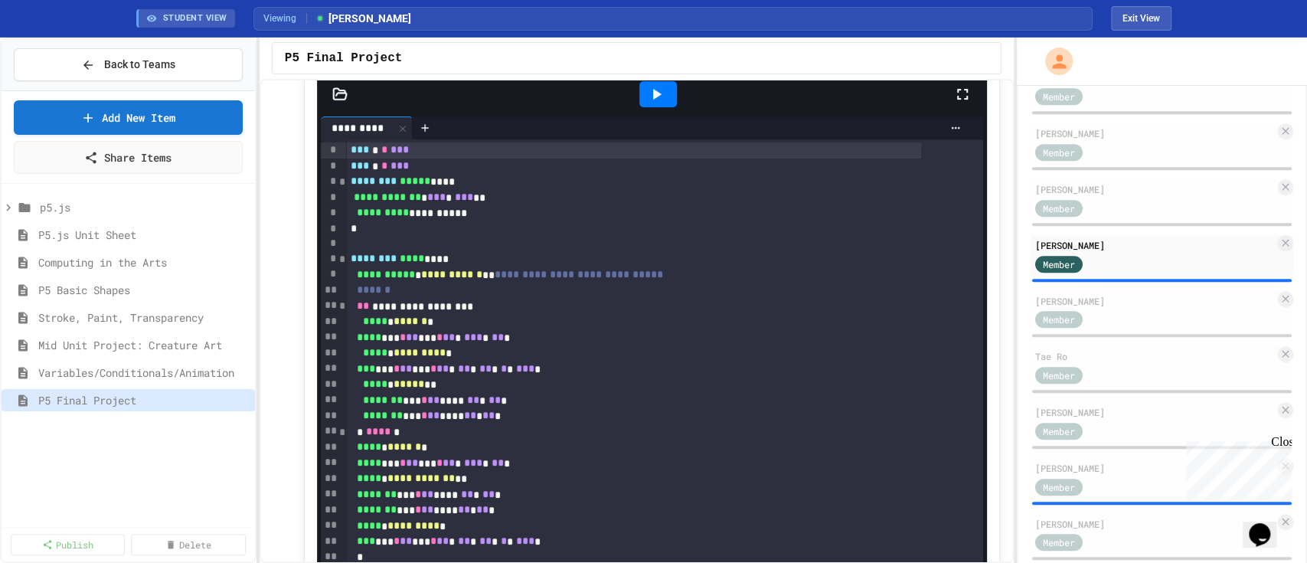
click at [953, 80] on div at bounding box center [970, 94] width 34 height 41
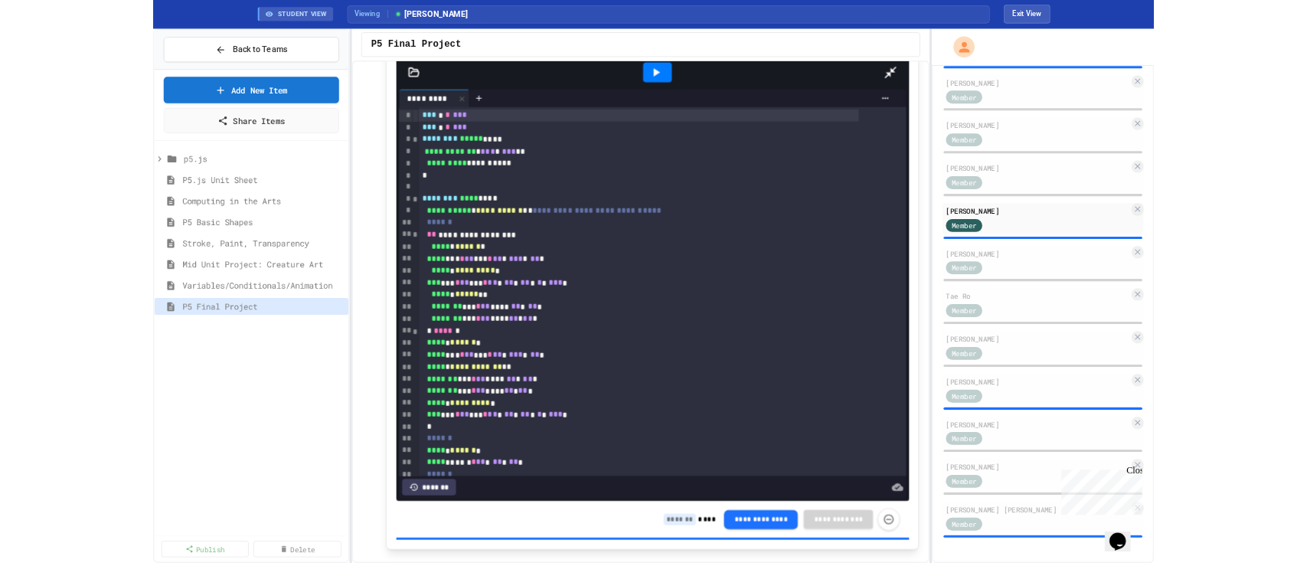
scroll to position [498, 0]
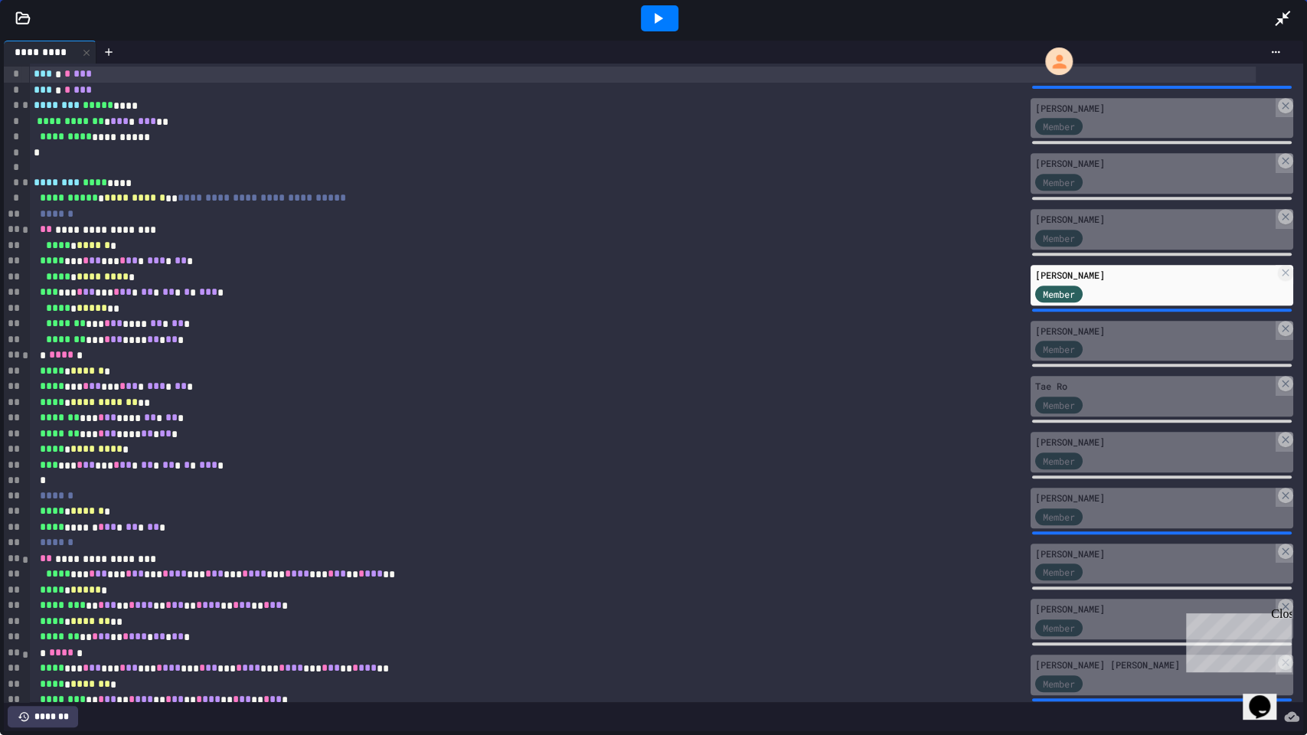
click at [658, 18] on icon at bounding box center [659, 18] width 8 height 11
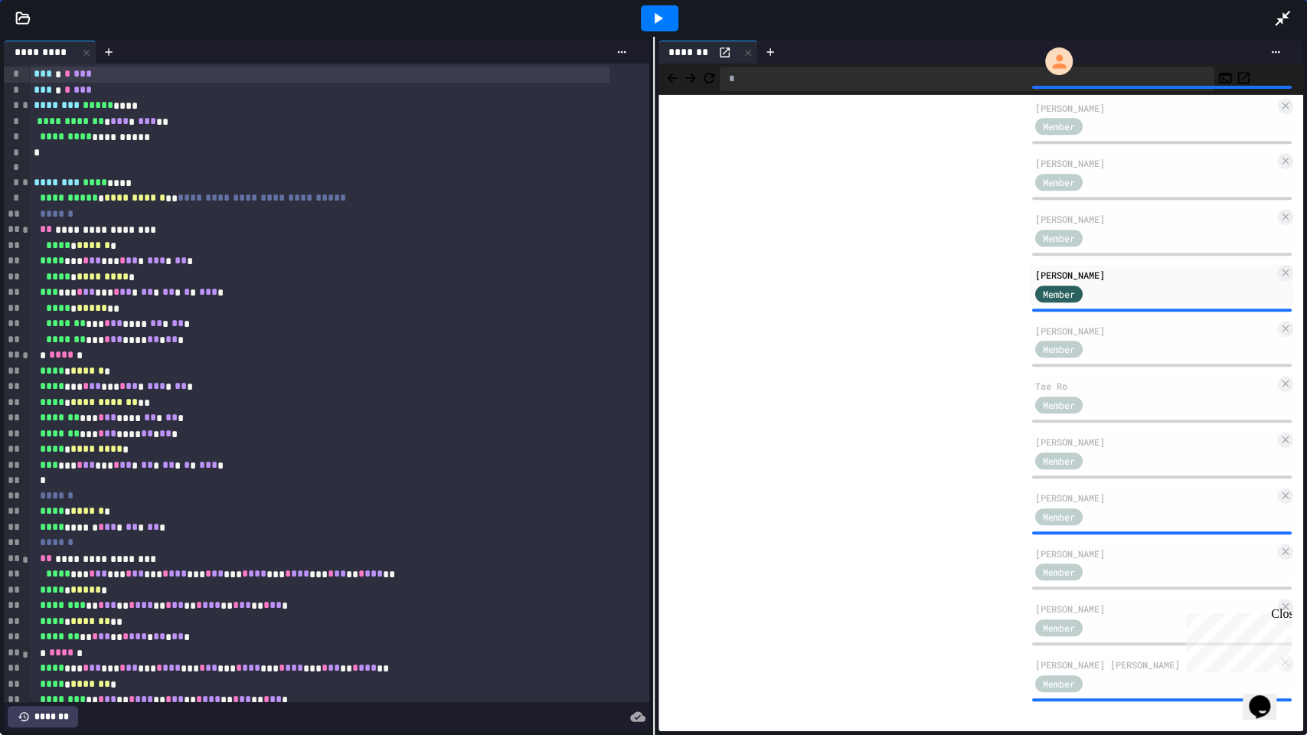
click at [1282, 14] on icon at bounding box center [1282, 18] width 15 height 15
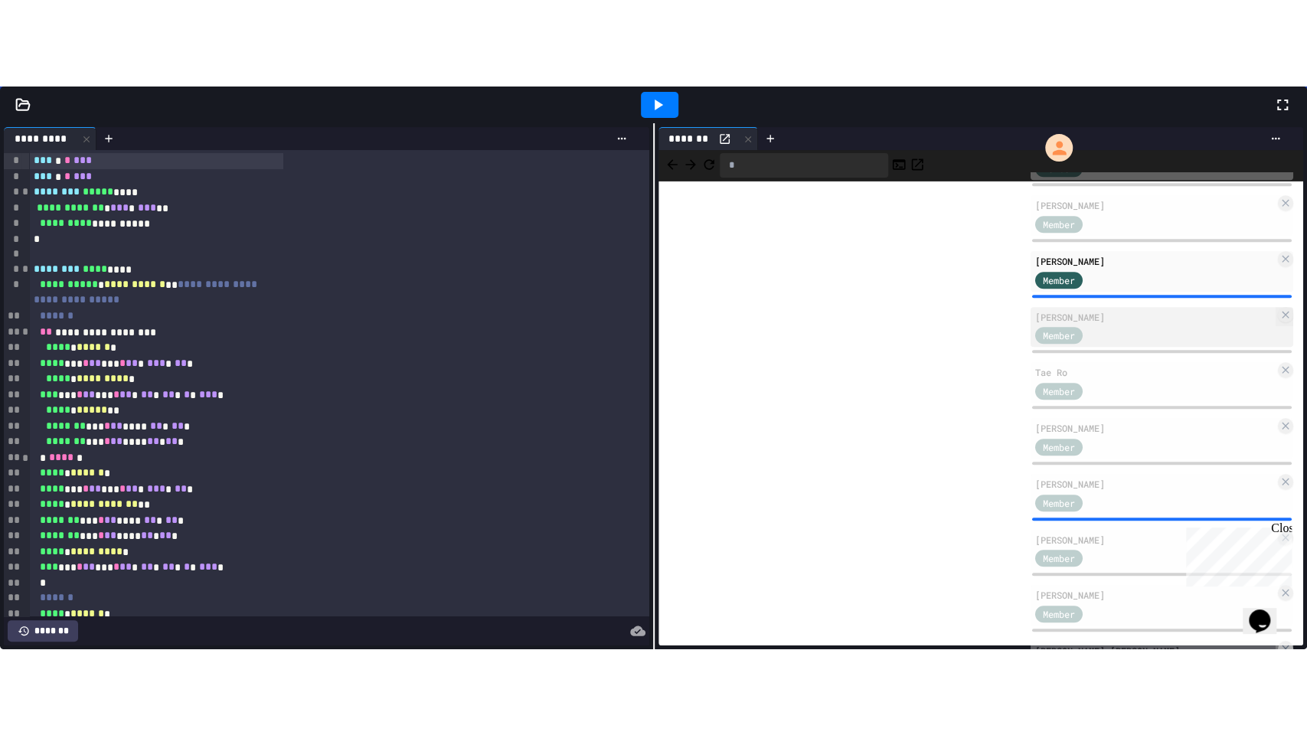
scroll to position [613, 0]
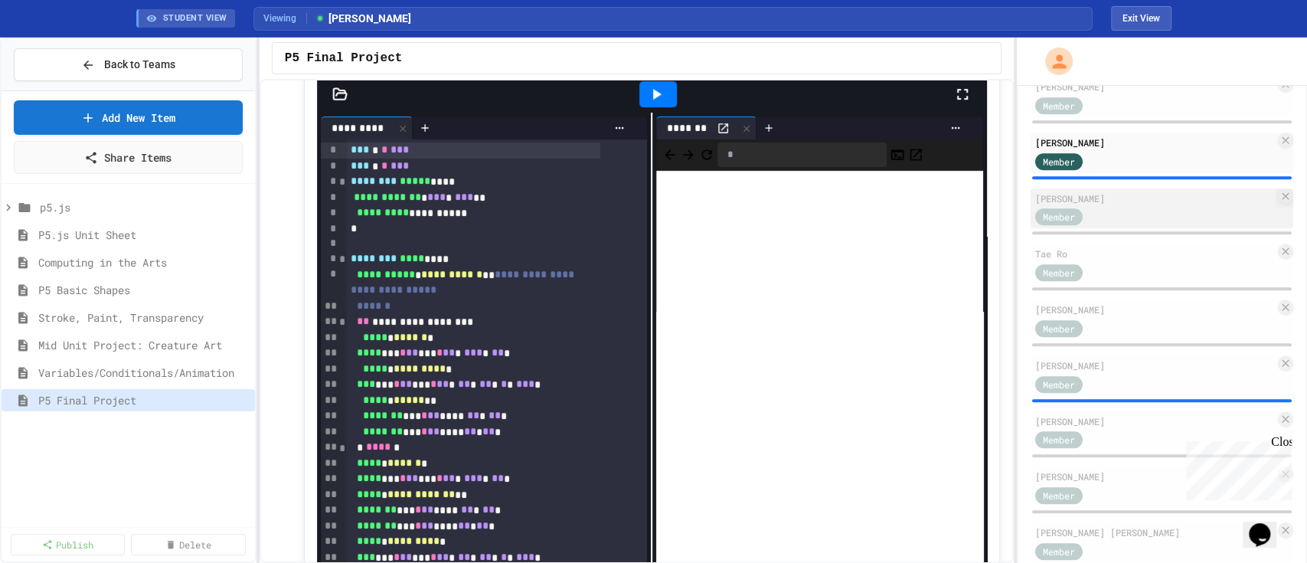
click at [1130, 205] on div "[PERSON_NAME]" at bounding box center [1155, 198] width 240 height 14
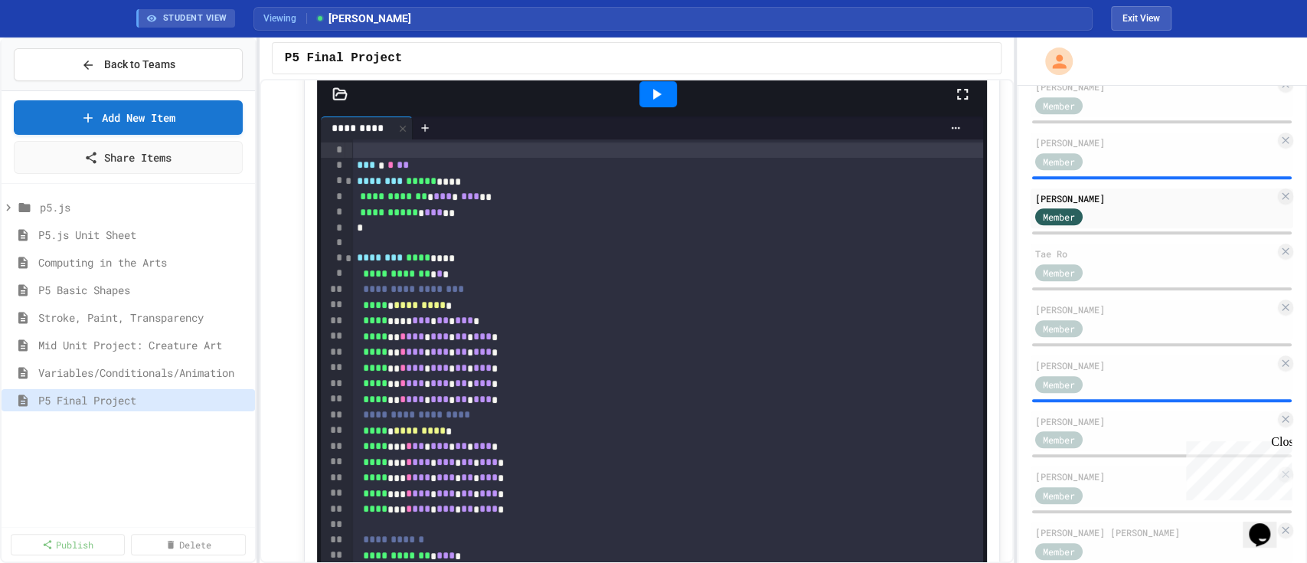
click at [953, 90] on icon at bounding box center [962, 94] width 18 height 18
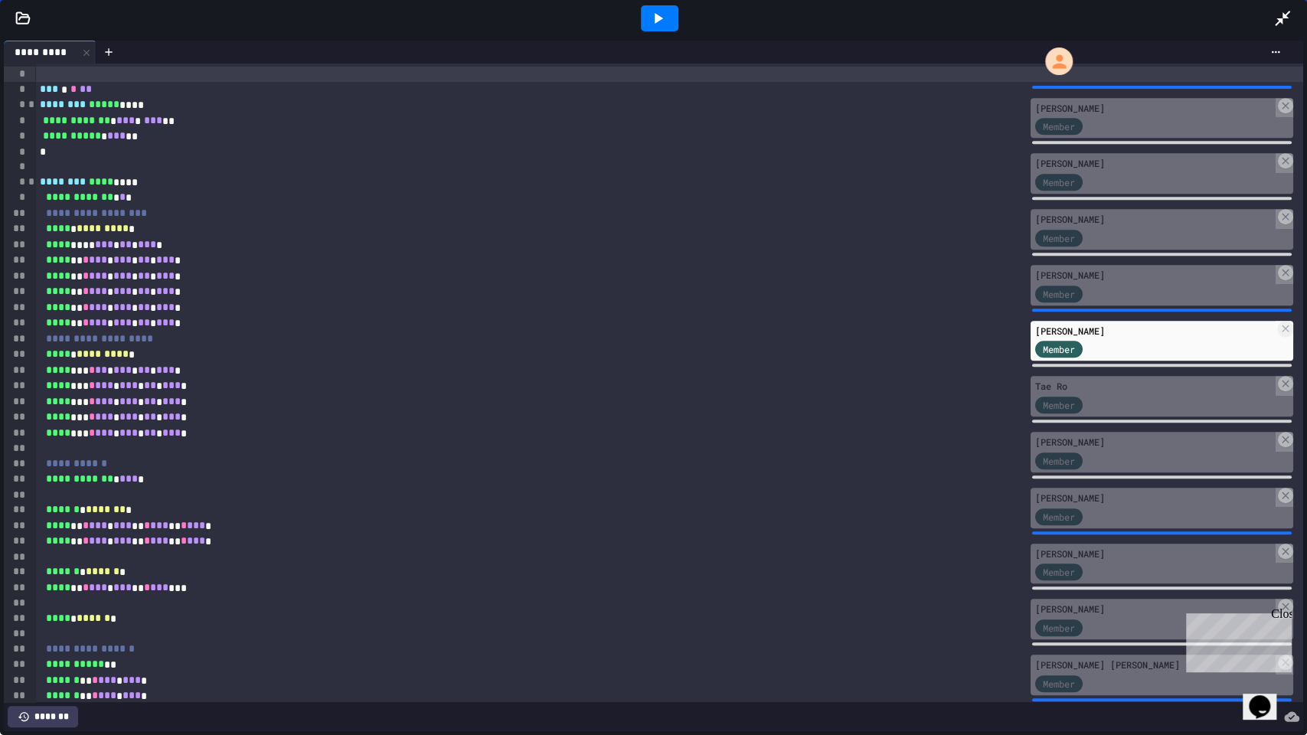
click at [664, 18] on icon at bounding box center [658, 18] width 18 height 18
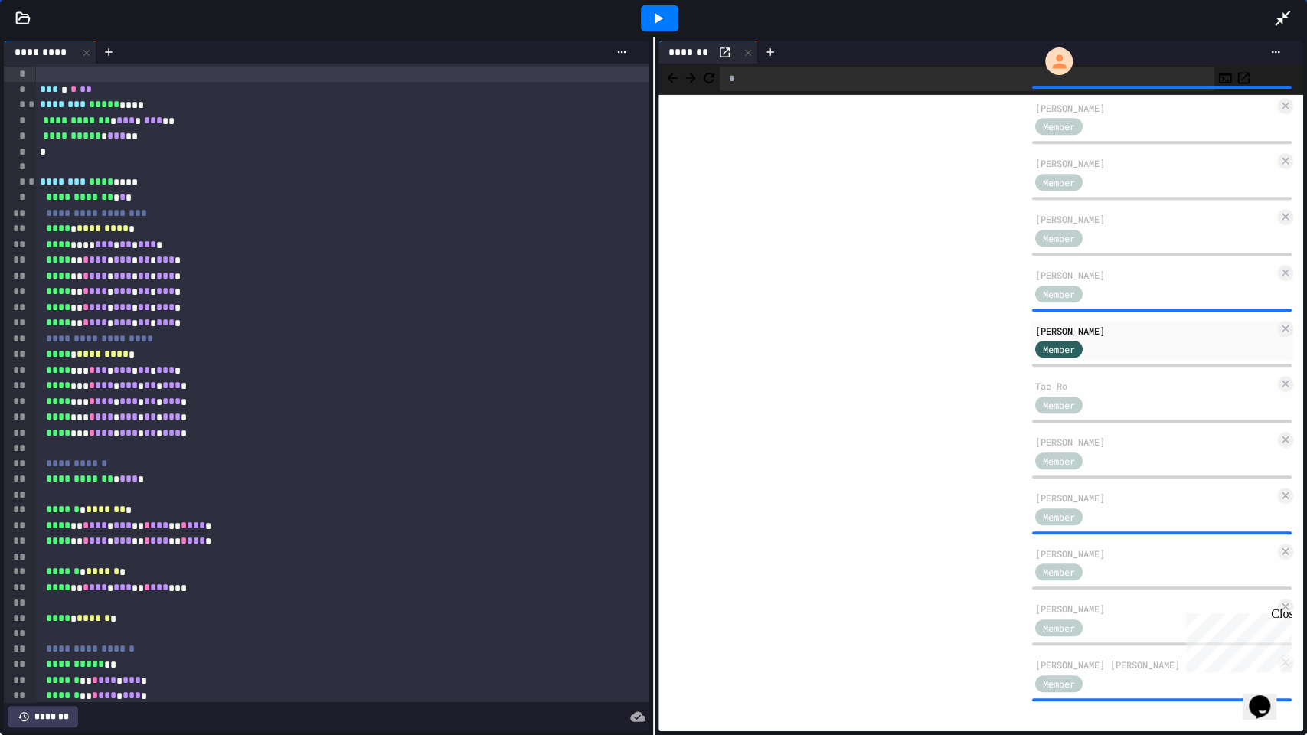
click at [1273, 23] on div at bounding box center [676, 18] width 1261 height 41
click at [1289, 15] on icon at bounding box center [1282, 18] width 18 height 18
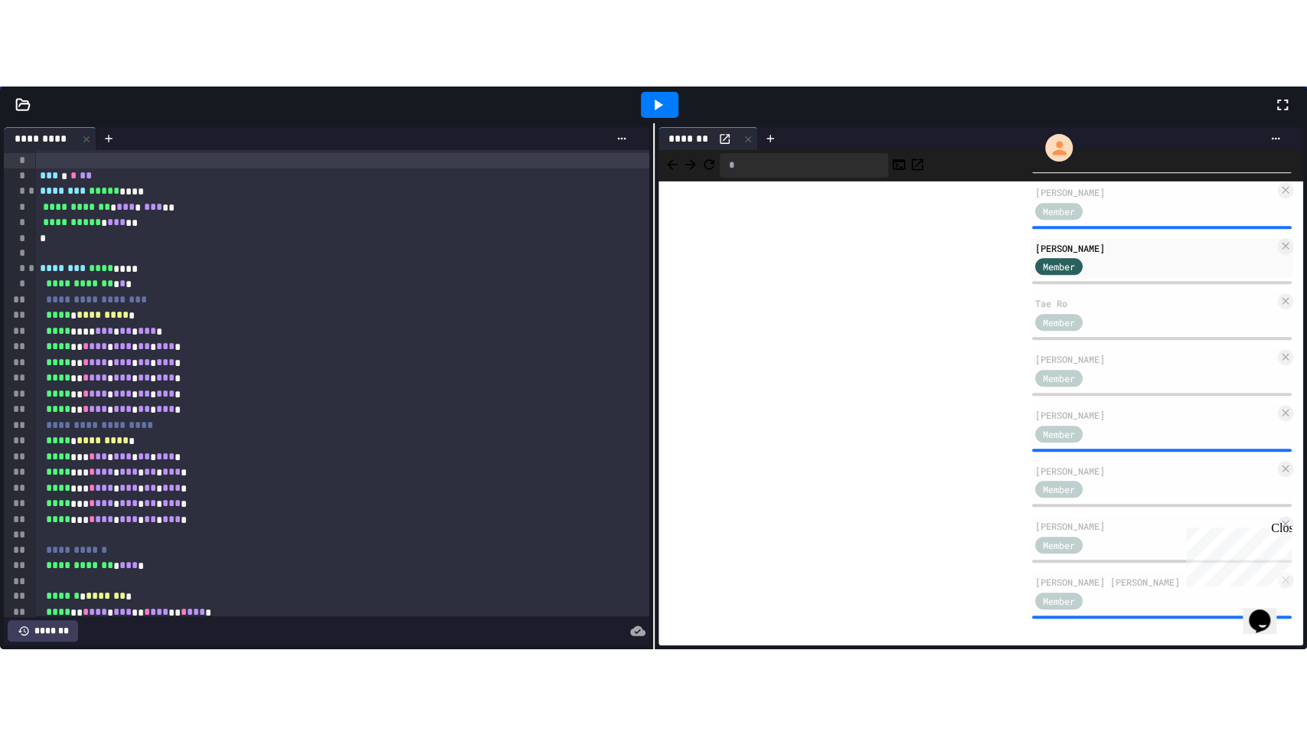
scroll to position [670, 0]
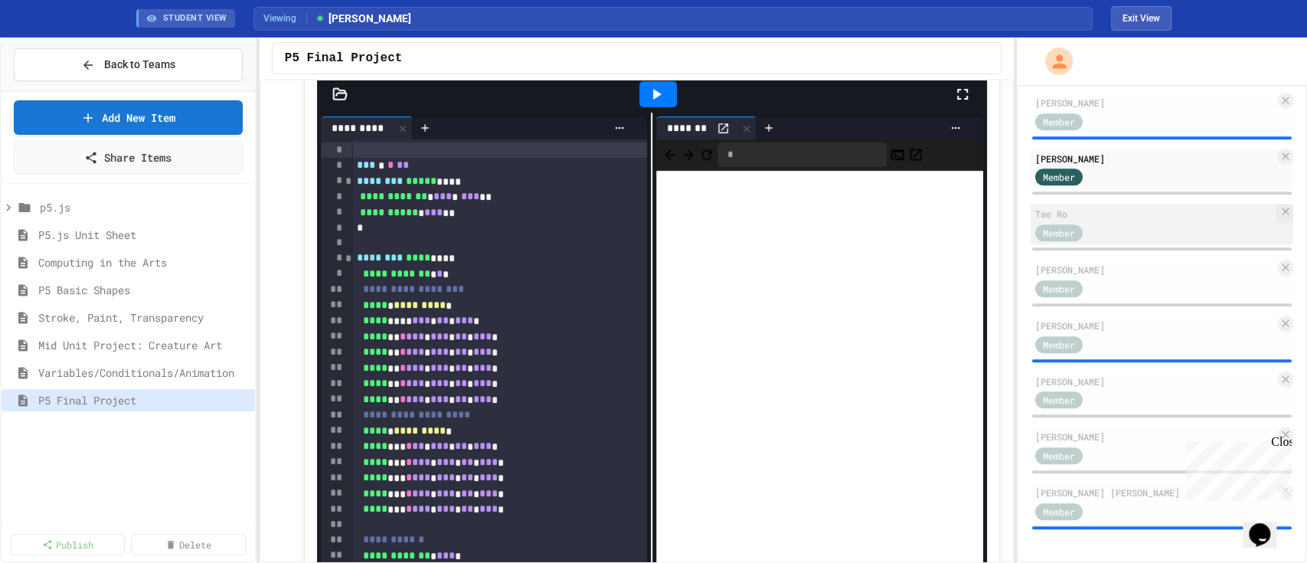
click at [1123, 230] on div "Member" at bounding box center [1155, 231] width 240 height 19
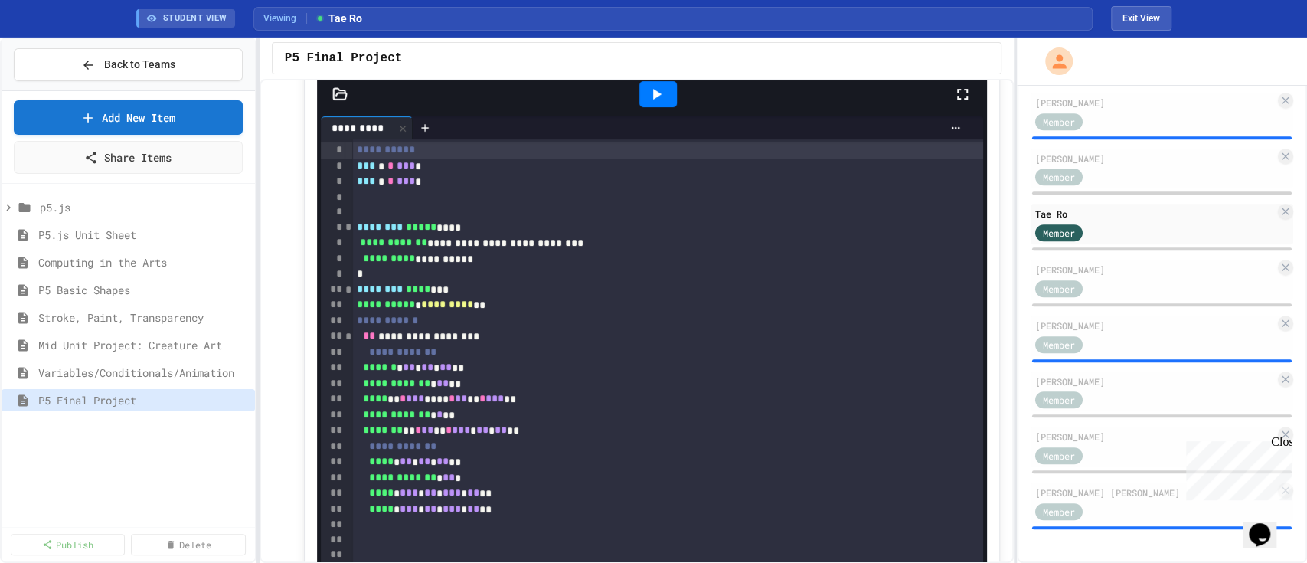
click at [956, 89] on icon at bounding box center [962, 94] width 18 height 18
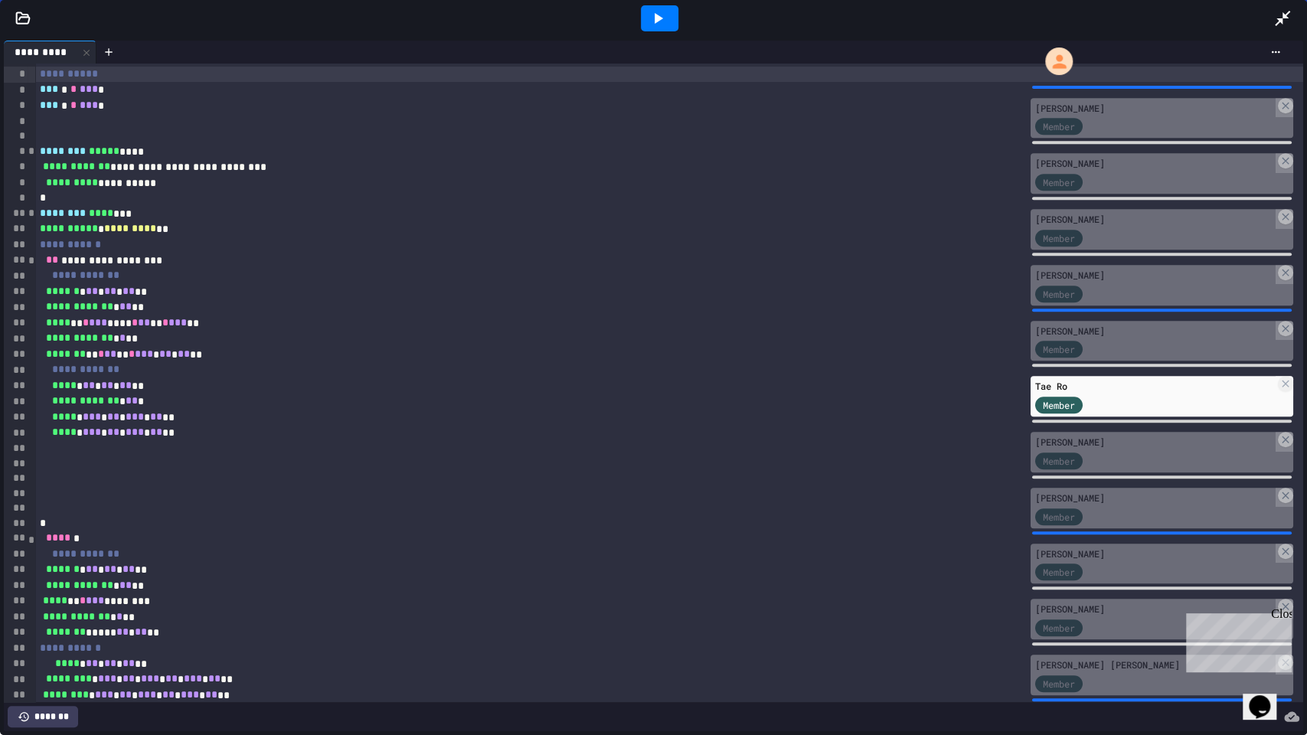
click at [651, 16] on icon at bounding box center [658, 18] width 18 height 18
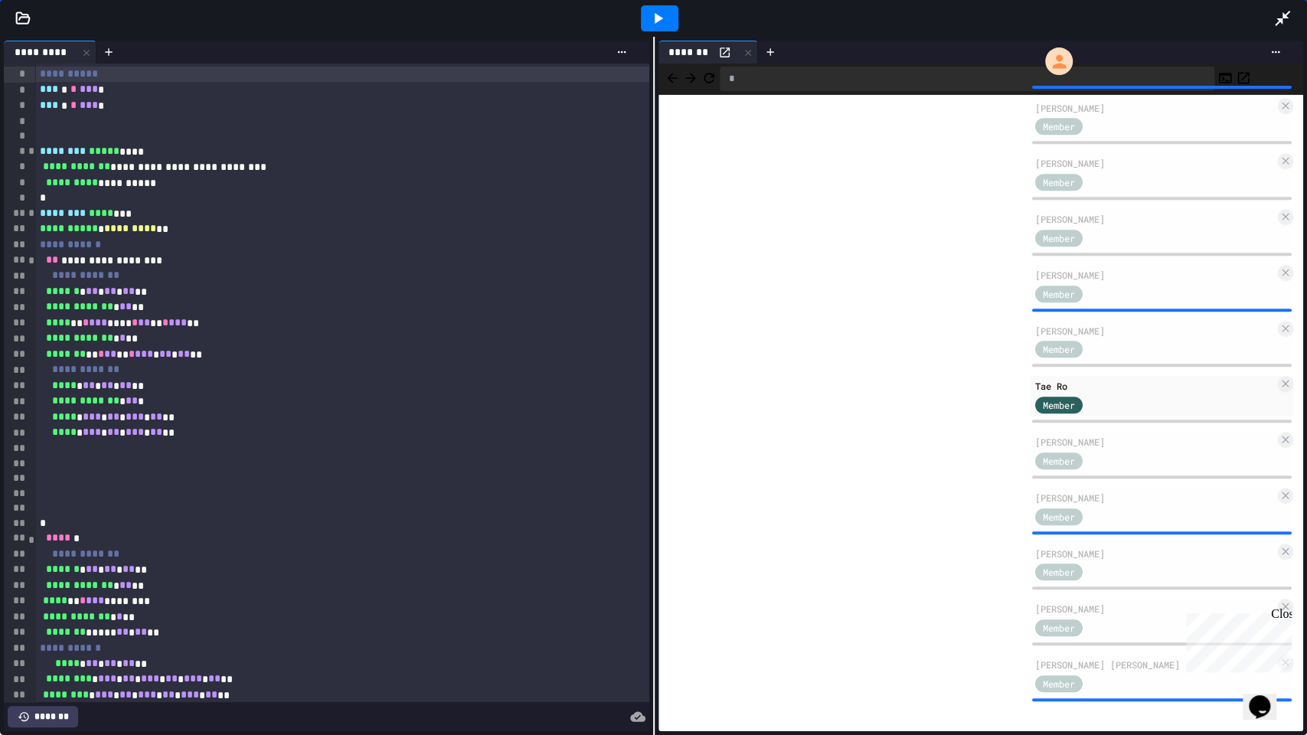
click at [1289, 19] on icon at bounding box center [1282, 18] width 18 height 18
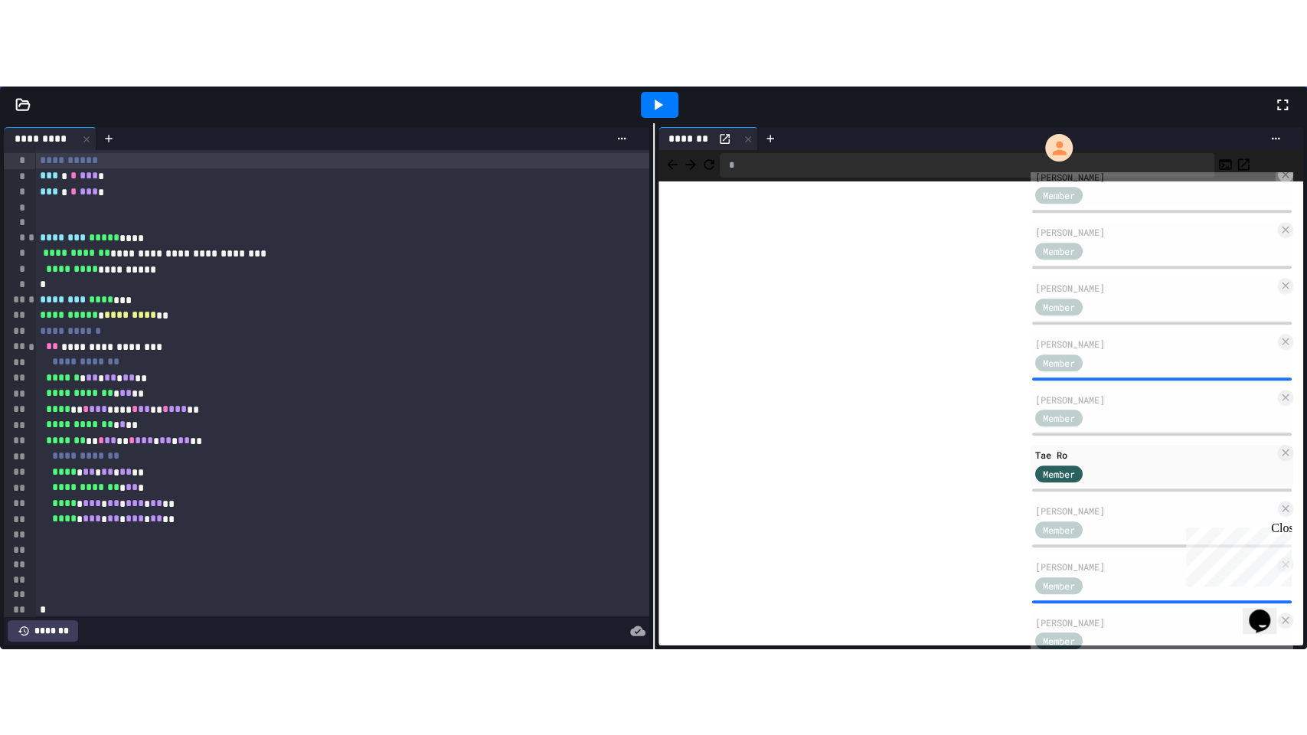
scroll to position [670, 0]
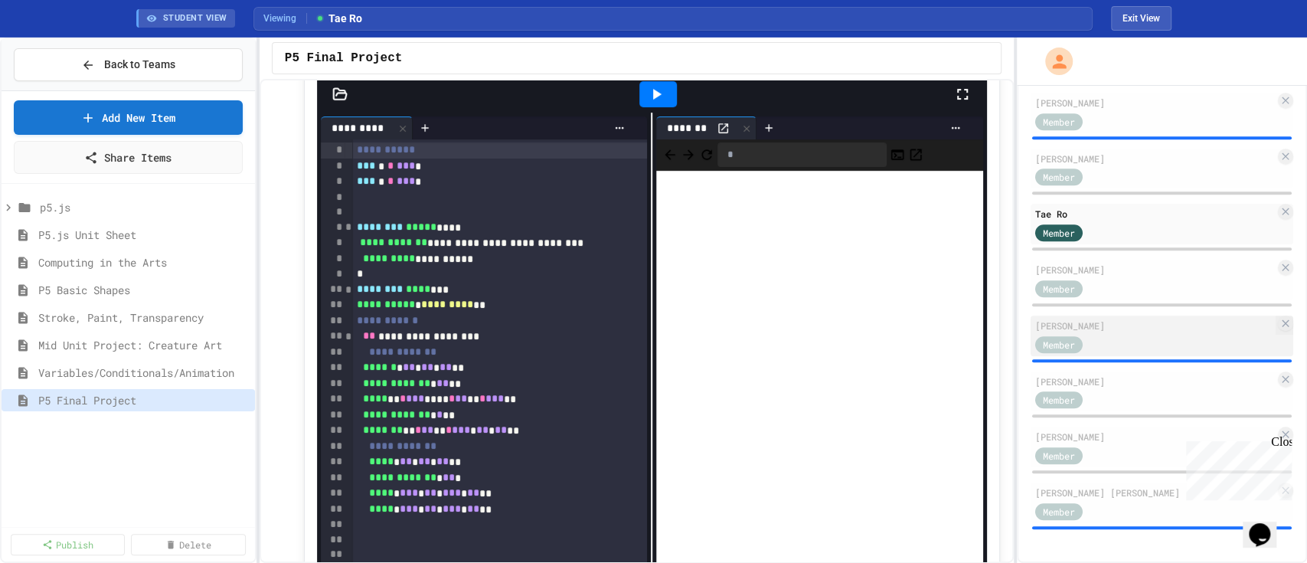
click at [1146, 338] on div "Member" at bounding box center [1155, 343] width 240 height 19
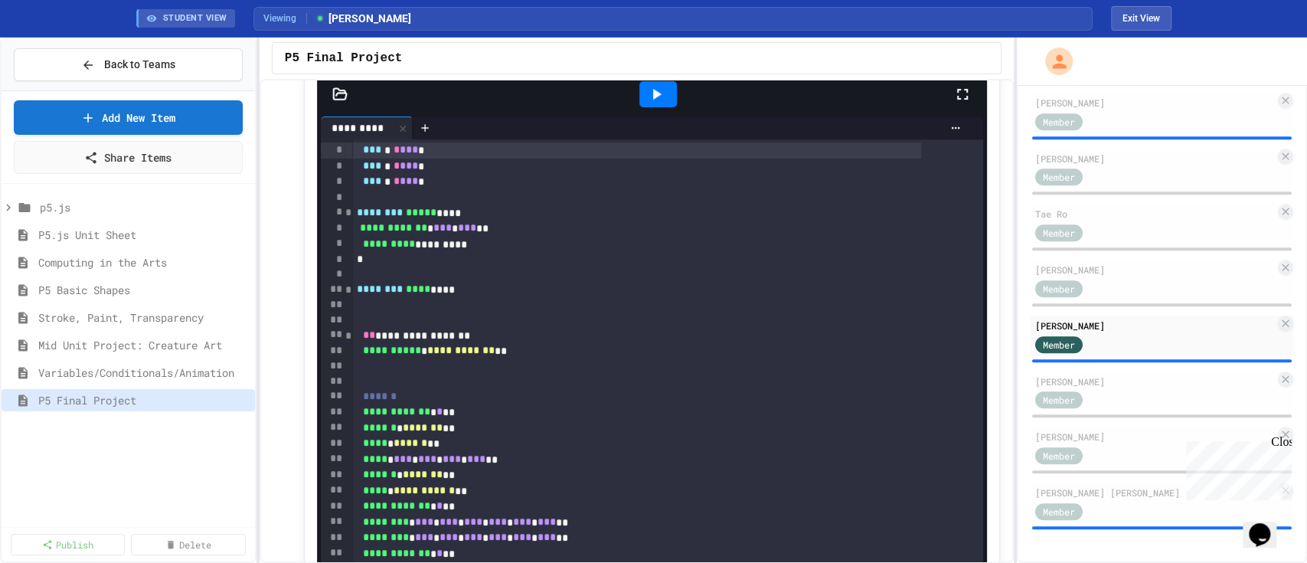
click at [953, 90] on icon at bounding box center [962, 94] width 18 height 18
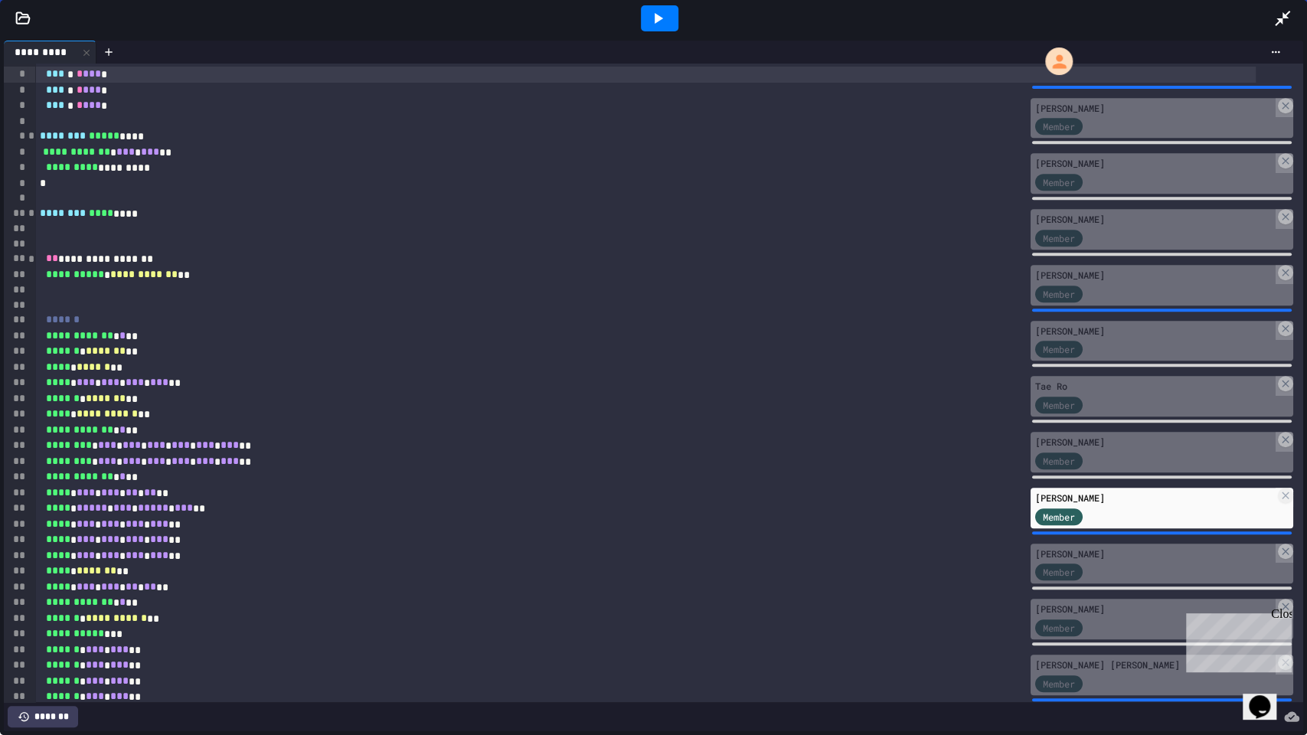
click at [662, 17] on icon at bounding box center [658, 18] width 18 height 18
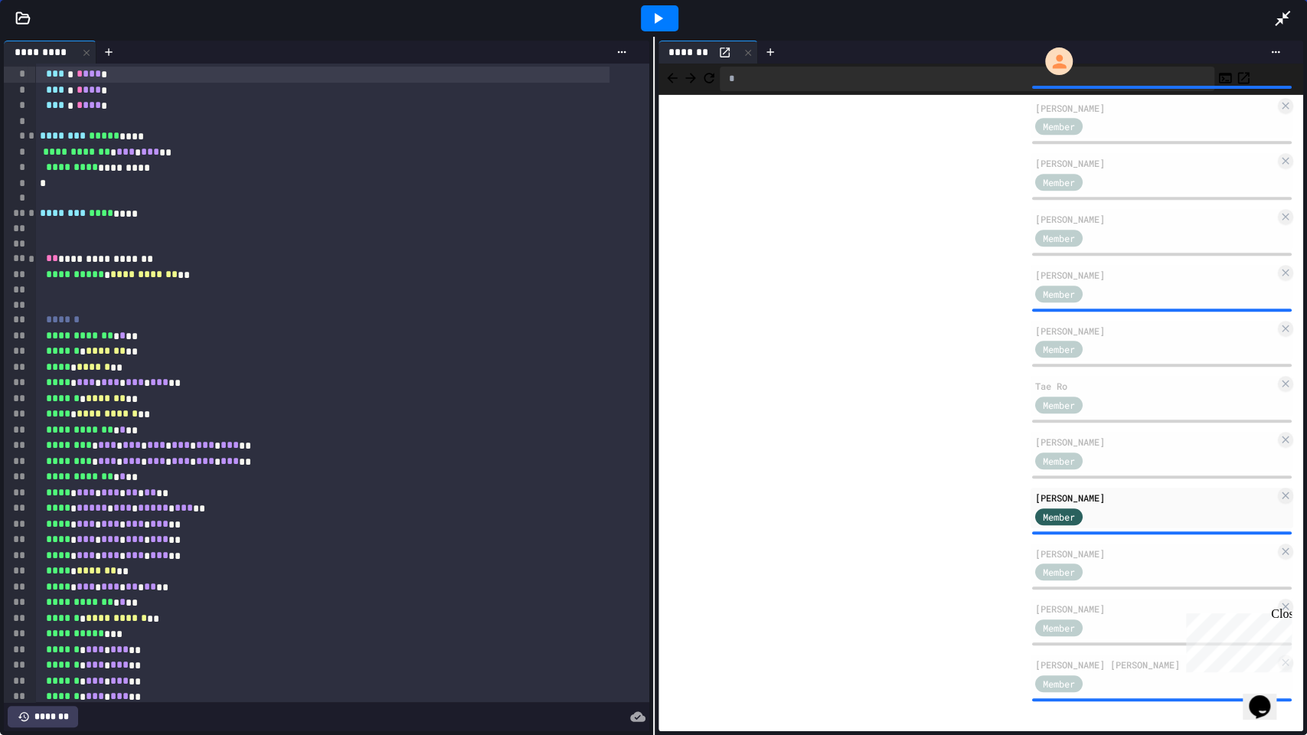
click at [1286, 12] on icon at bounding box center [1282, 18] width 18 height 18
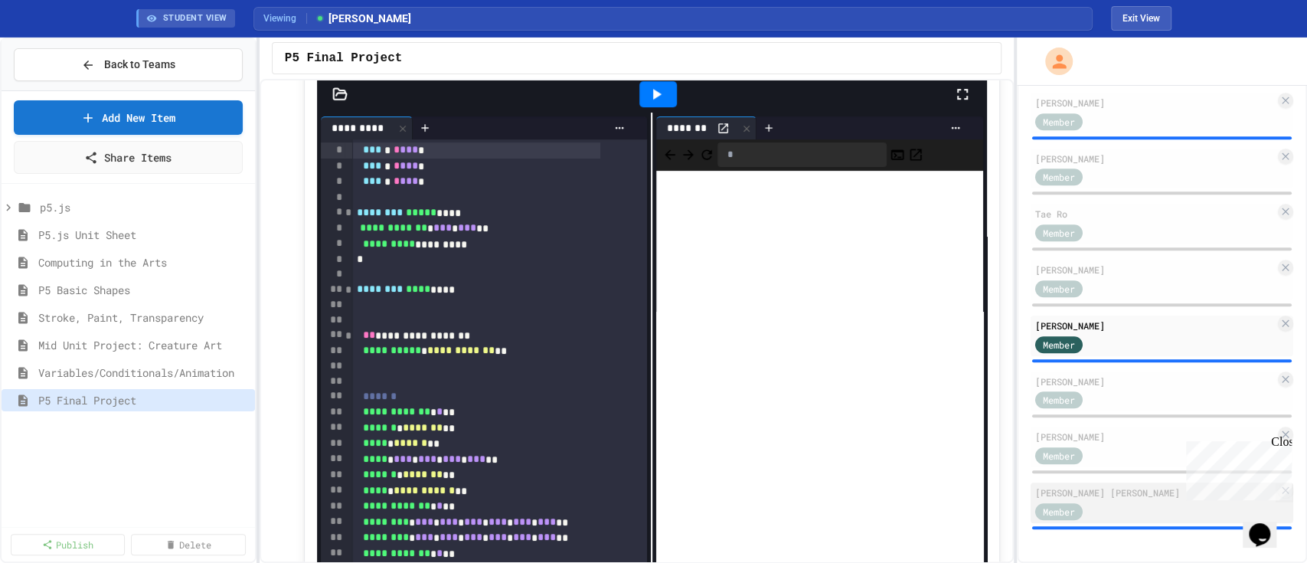
click at [1116, 502] on div "Member" at bounding box center [1155, 510] width 240 height 19
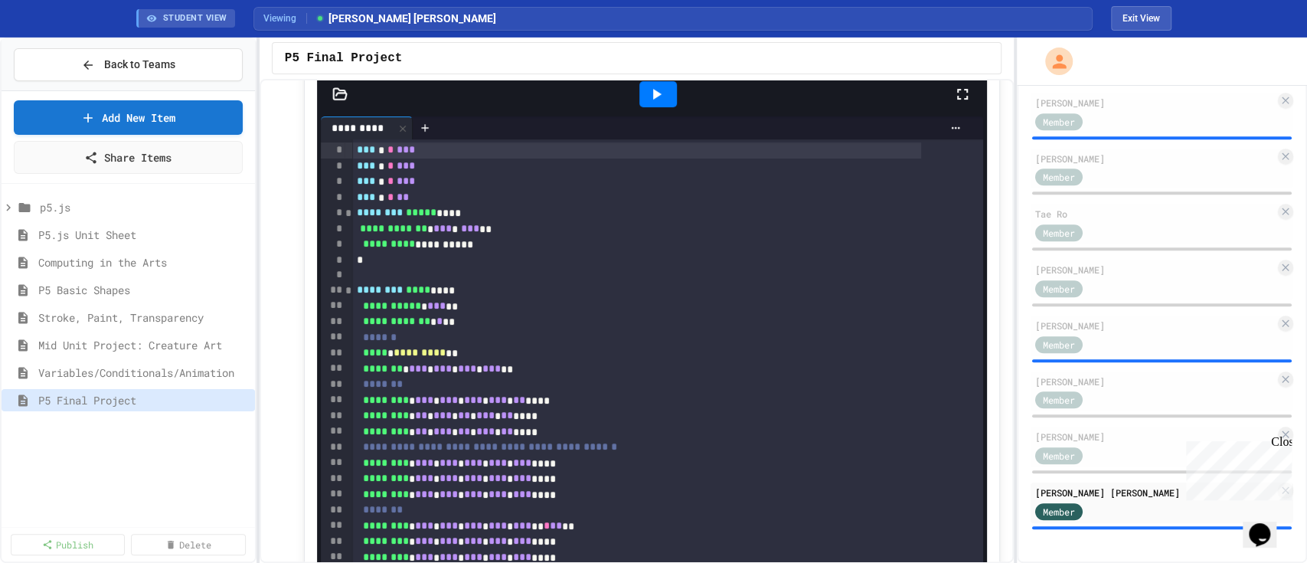
click at [953, 95] on icon at bounding box center [962, 94] width 18 height 18
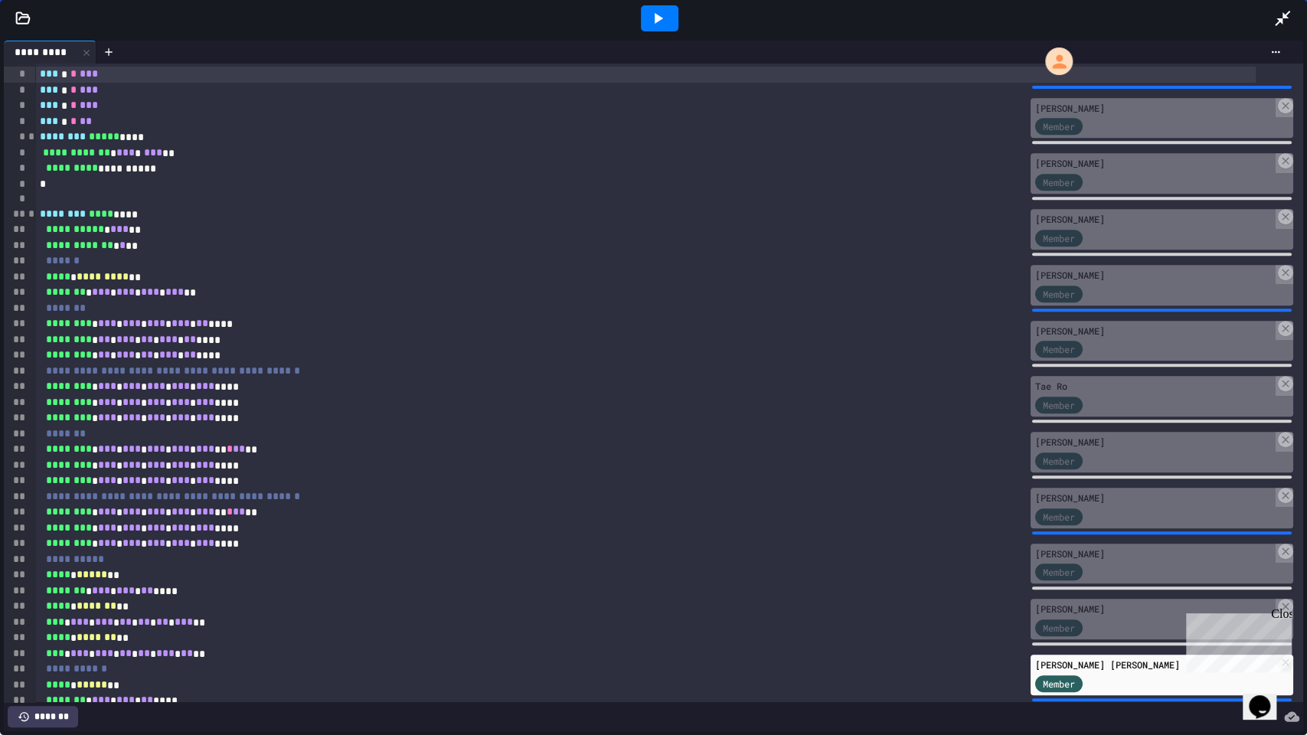
drag, startPoint x: 654, startPoint y: 8, endPoint x: 662, endPoint y: 6, distance: 8.0
click at [654, 8] on div at bounding box center [660, 18] width 38 height 26
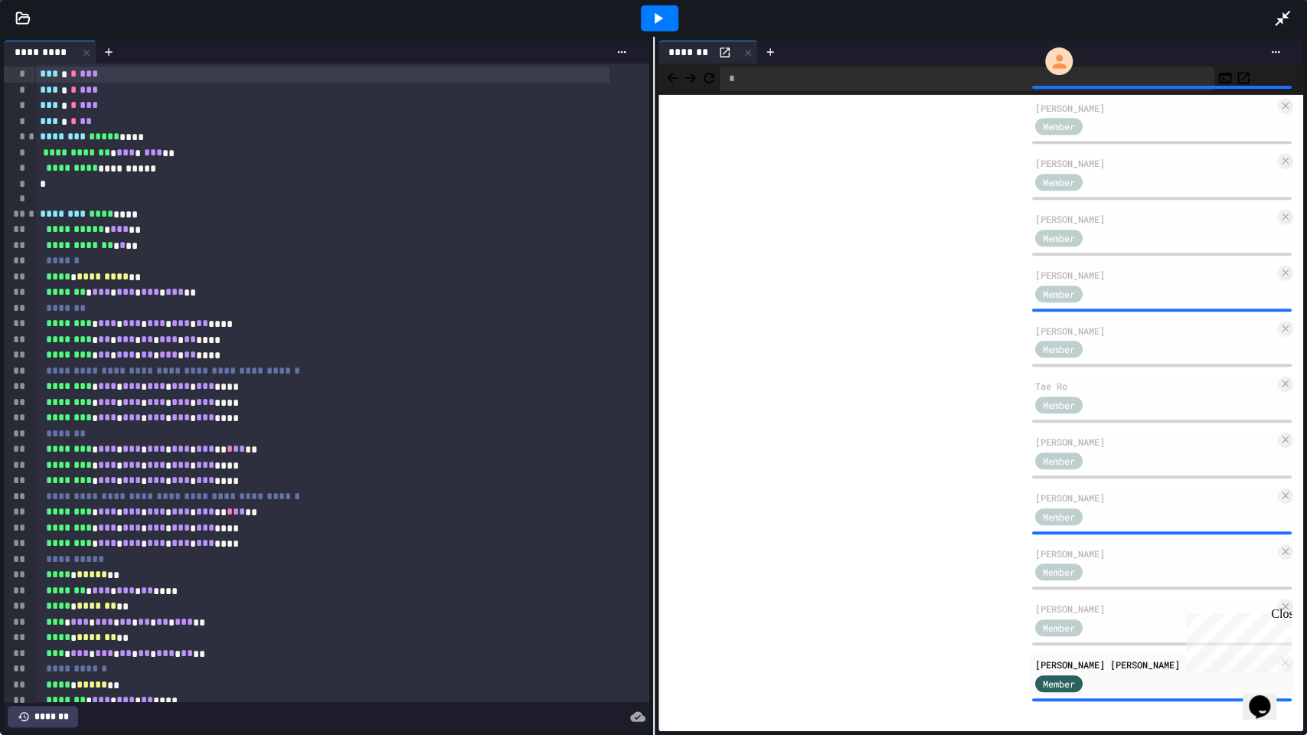
click at [1280, 17] on icon at bounding box center [1282, 18] width 18 height 18
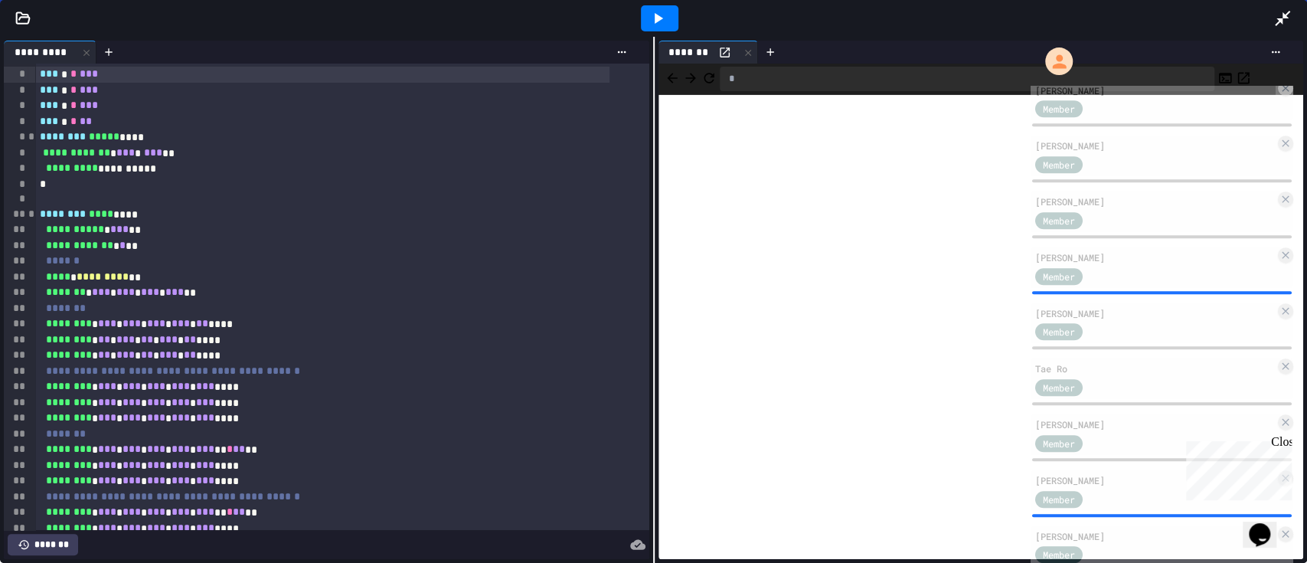
scroll to position [670, 0]
